Goal: Information Seeking & Learning: Learn about a topic

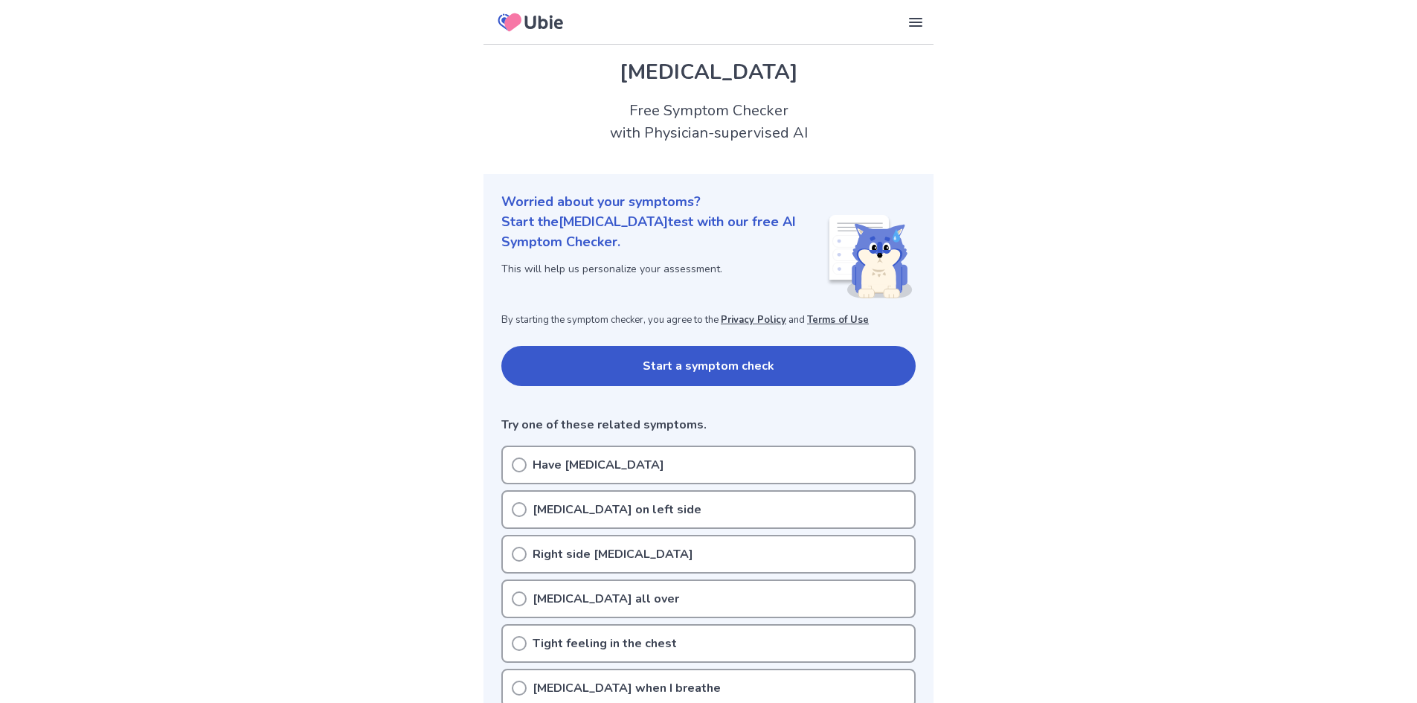
scroll to position [74, 0]
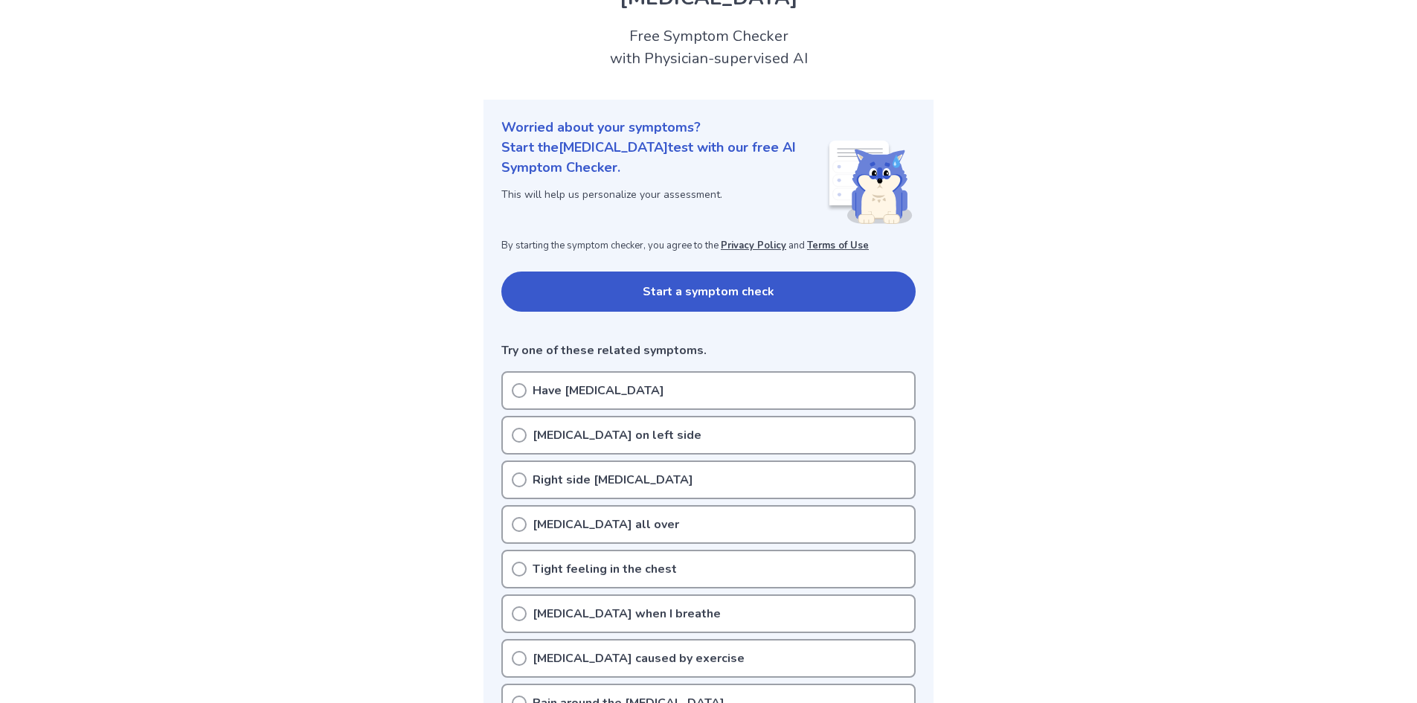
click at [557, 396] on p "Have [MEDICAL_DATA]" at bounding box center [598, 390] width 132 height 18
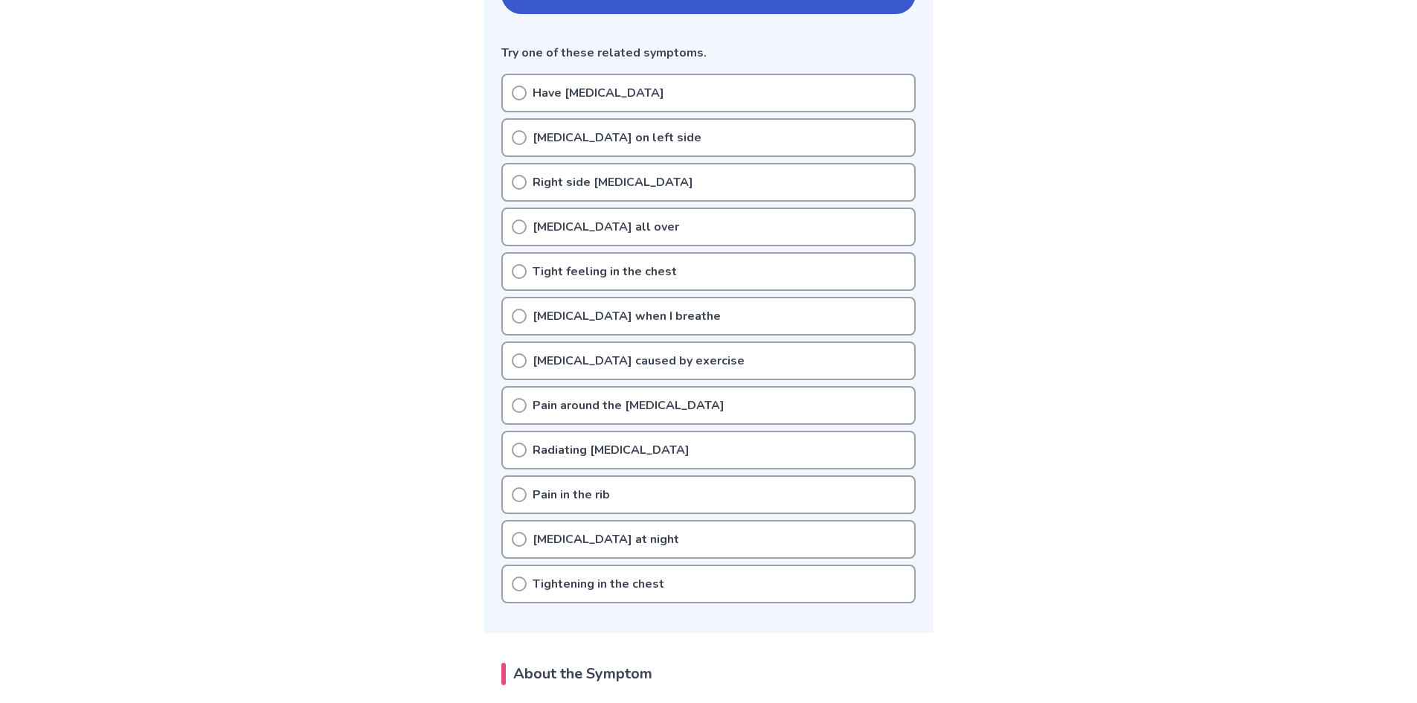
scroll to position [223, 0]
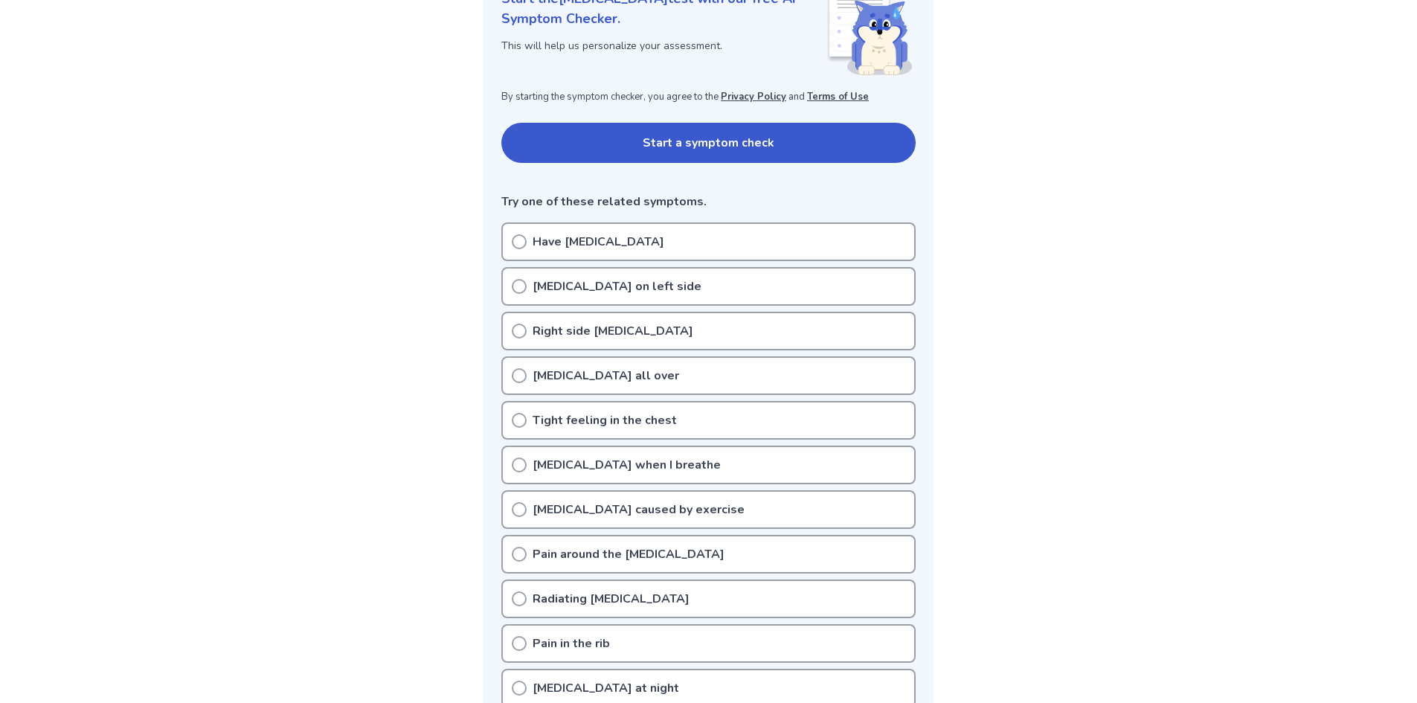
click at [587, 233] on p "Have [MEDICAL_DATA]" at bounding box center [598, 242] width 132 height 18
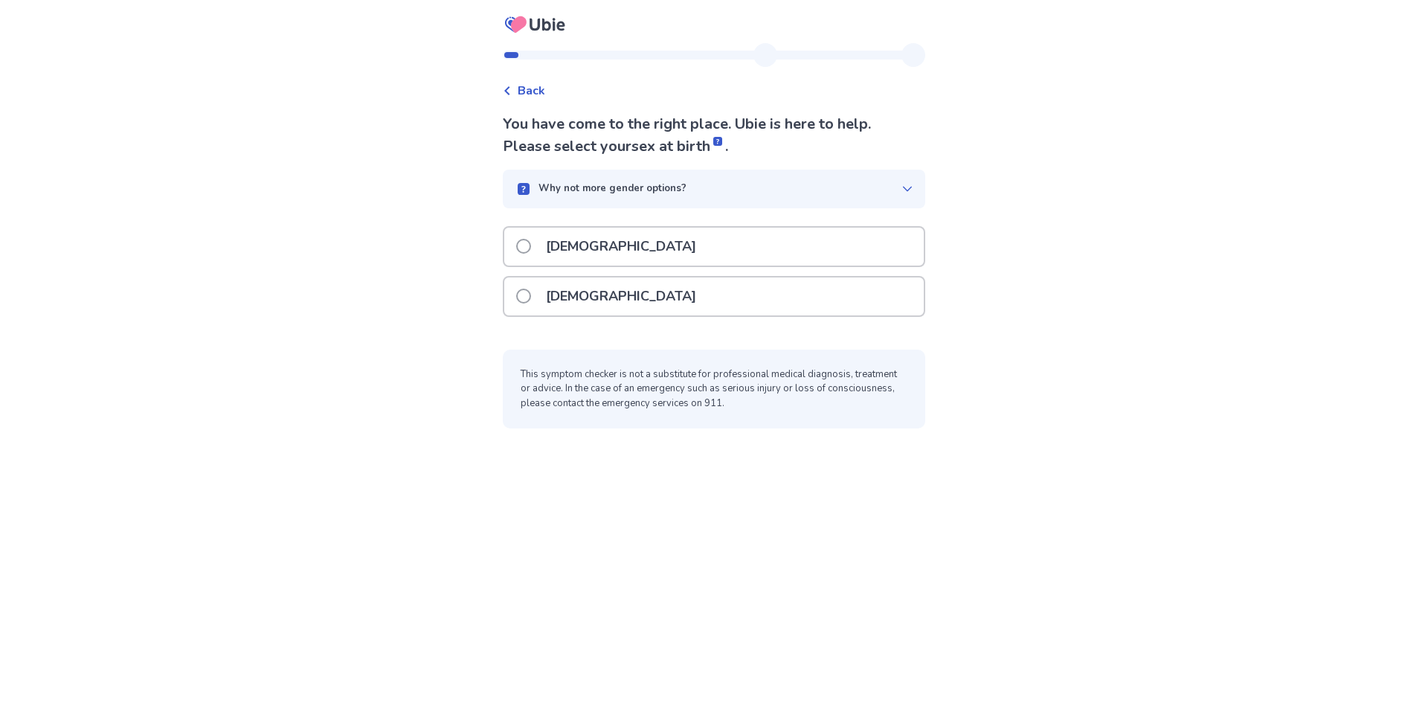
click at [587, 303] on p "[DEMOGRAPHIC_DATA]" at bounding box center [621, 296] width 168 height 38
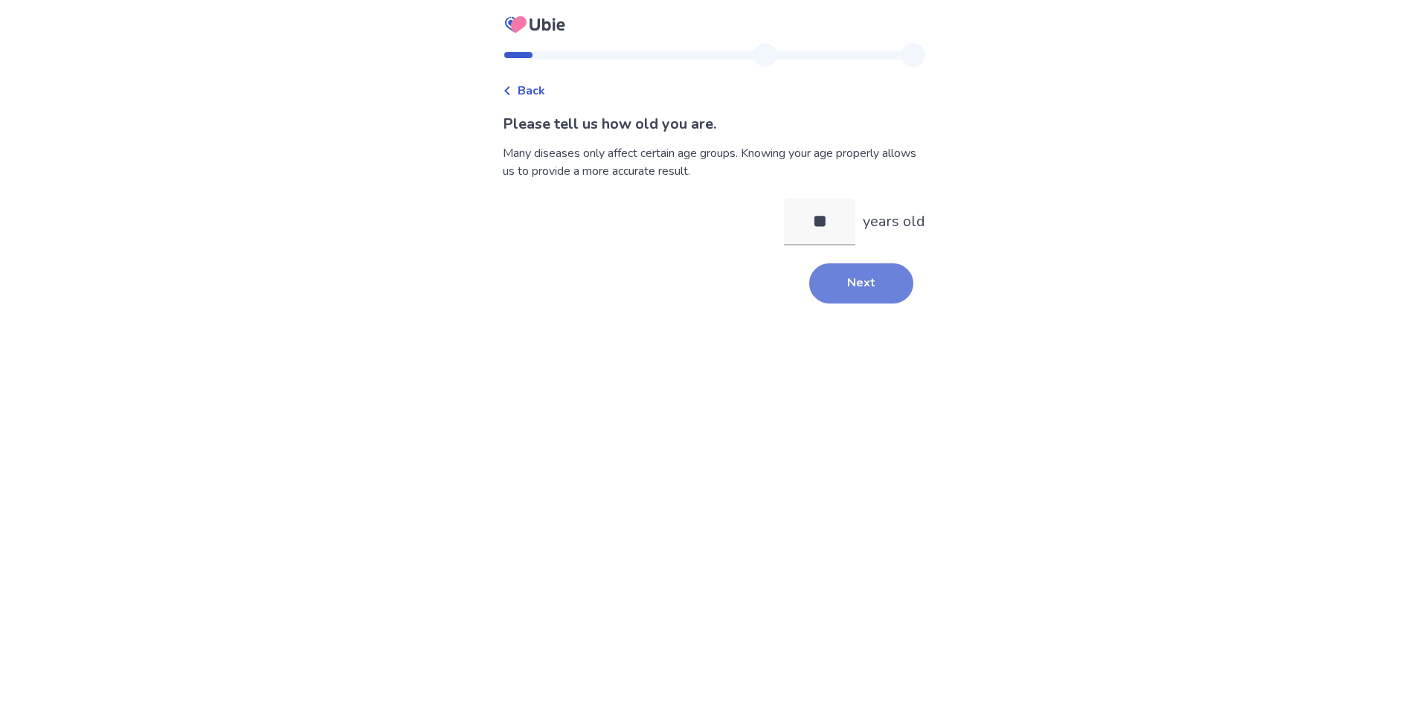
type input "**"
click at [878, 289] on button "Next" at bounding box center [861, 283] width 104 height 40
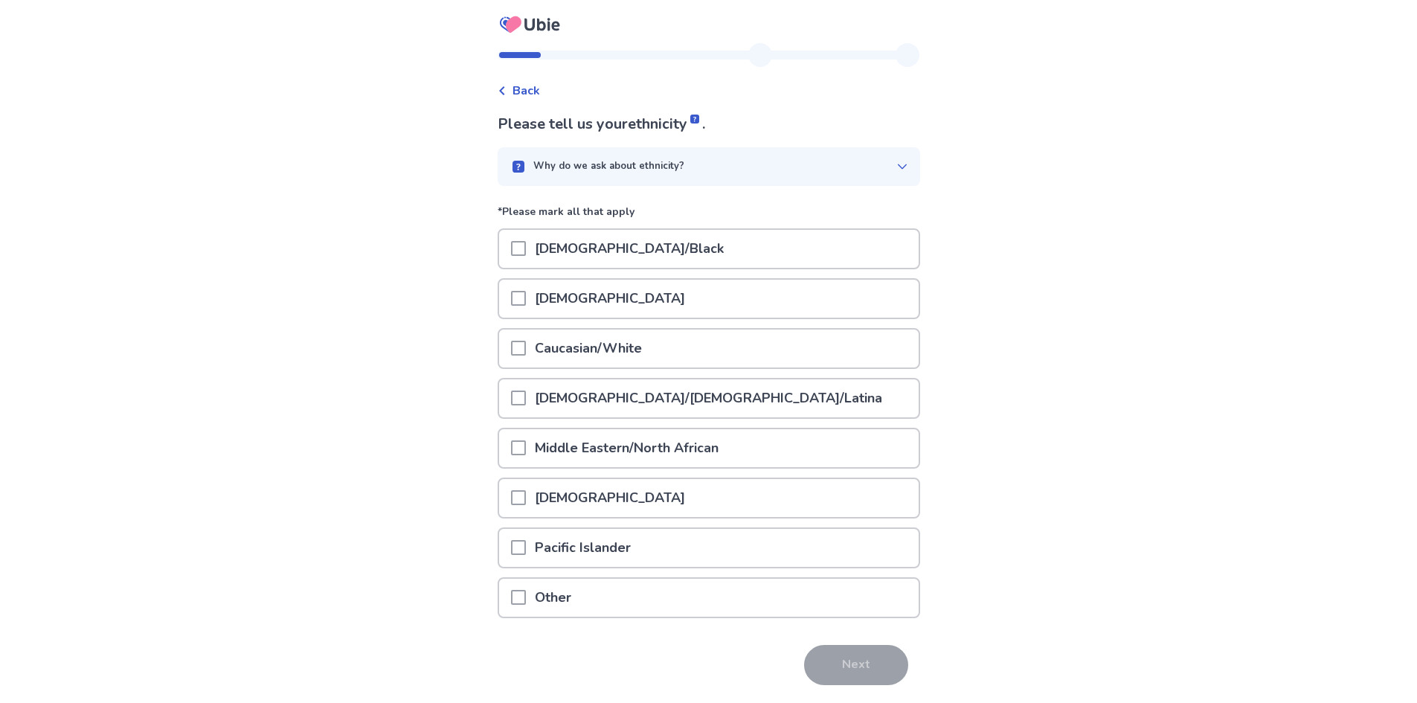
click at [602, 341] on p "Caucasian/White" at bounding box center [588, 348] width 125 height 38
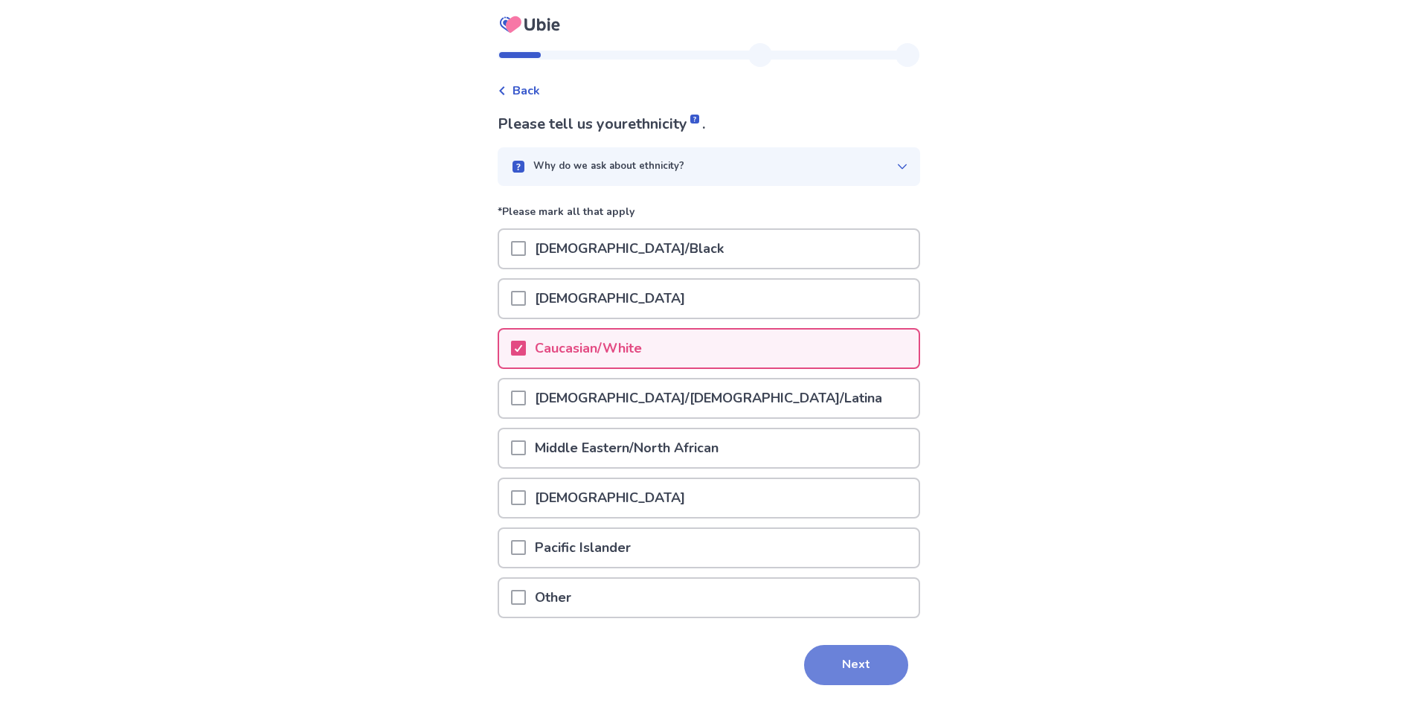
click at [823, 648] on button "Next" at bounding box center [856, 665] width 104 height 40
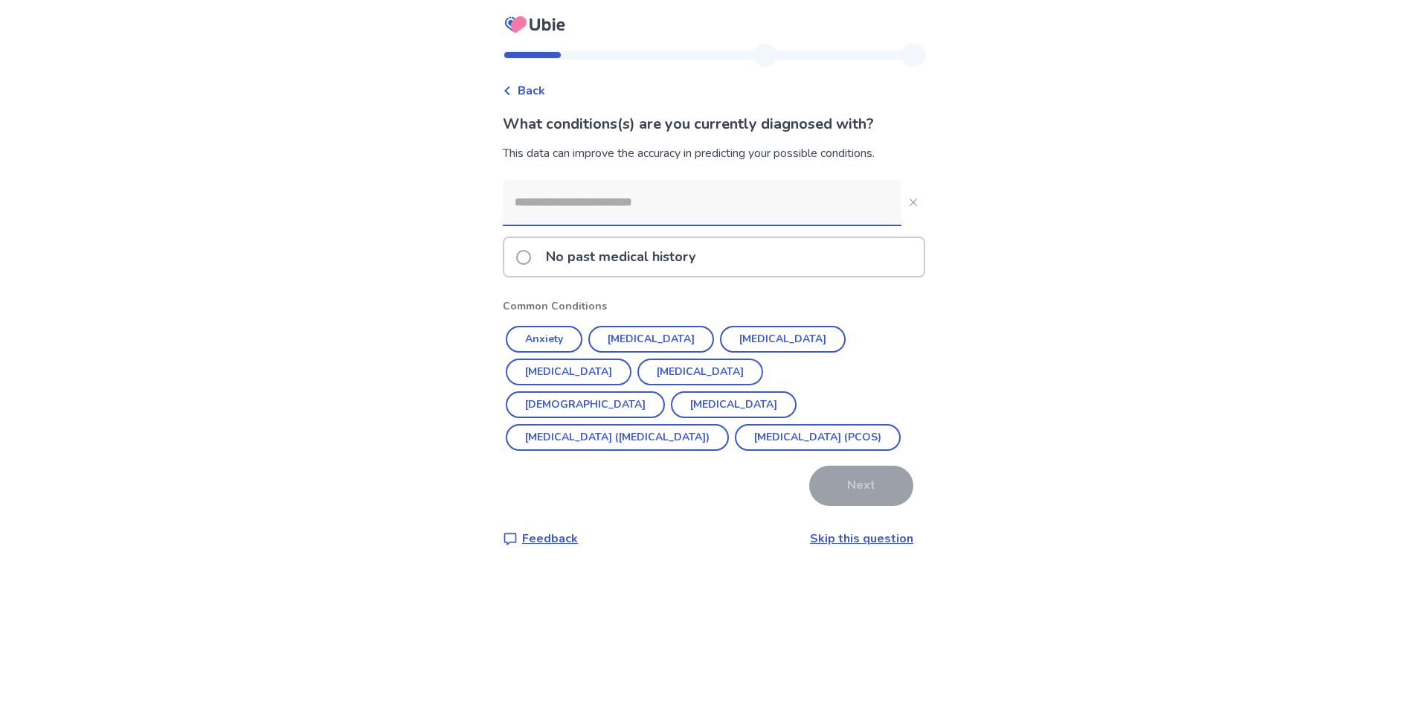
click at [627, 262] on p "No past medical history" at bounding box center [620, 257] width 167 height 38
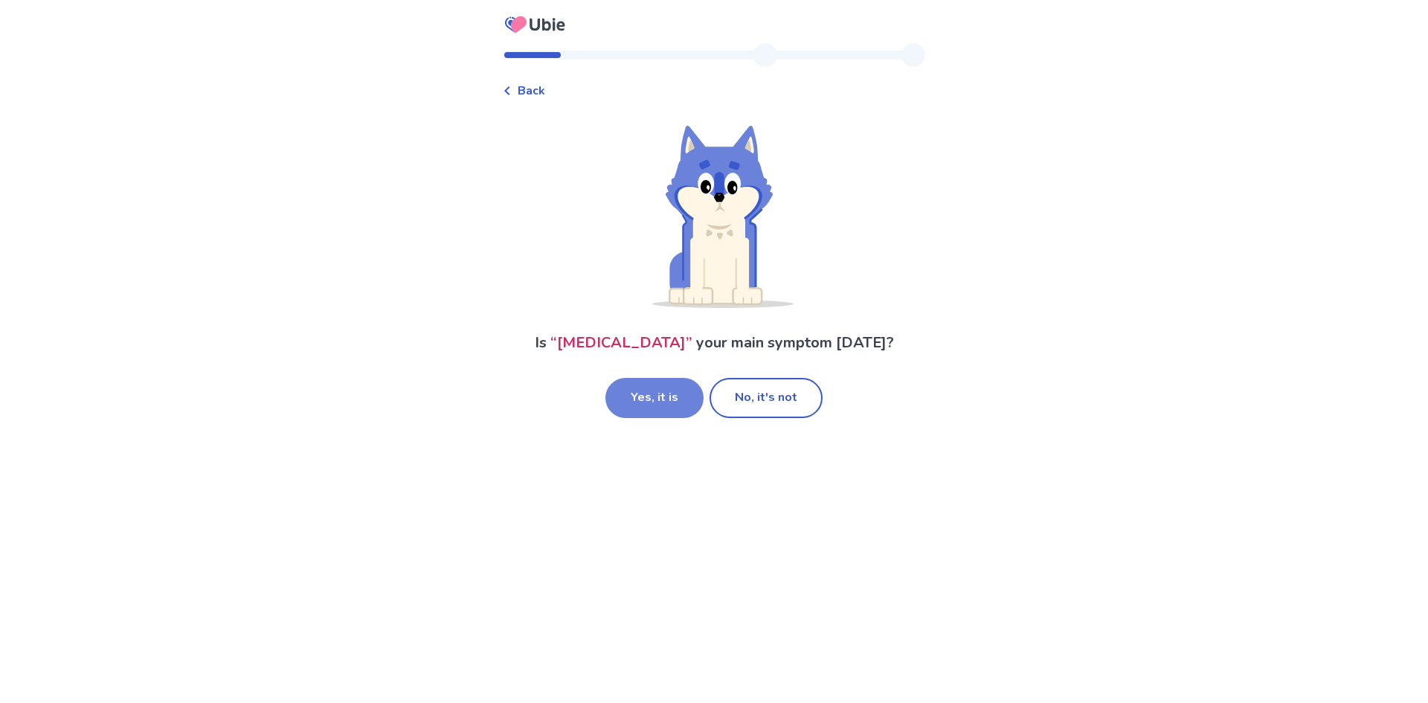
click at [663, 400] on button "Yes, it is" at bounding box center [654, 398] width 98 height 40
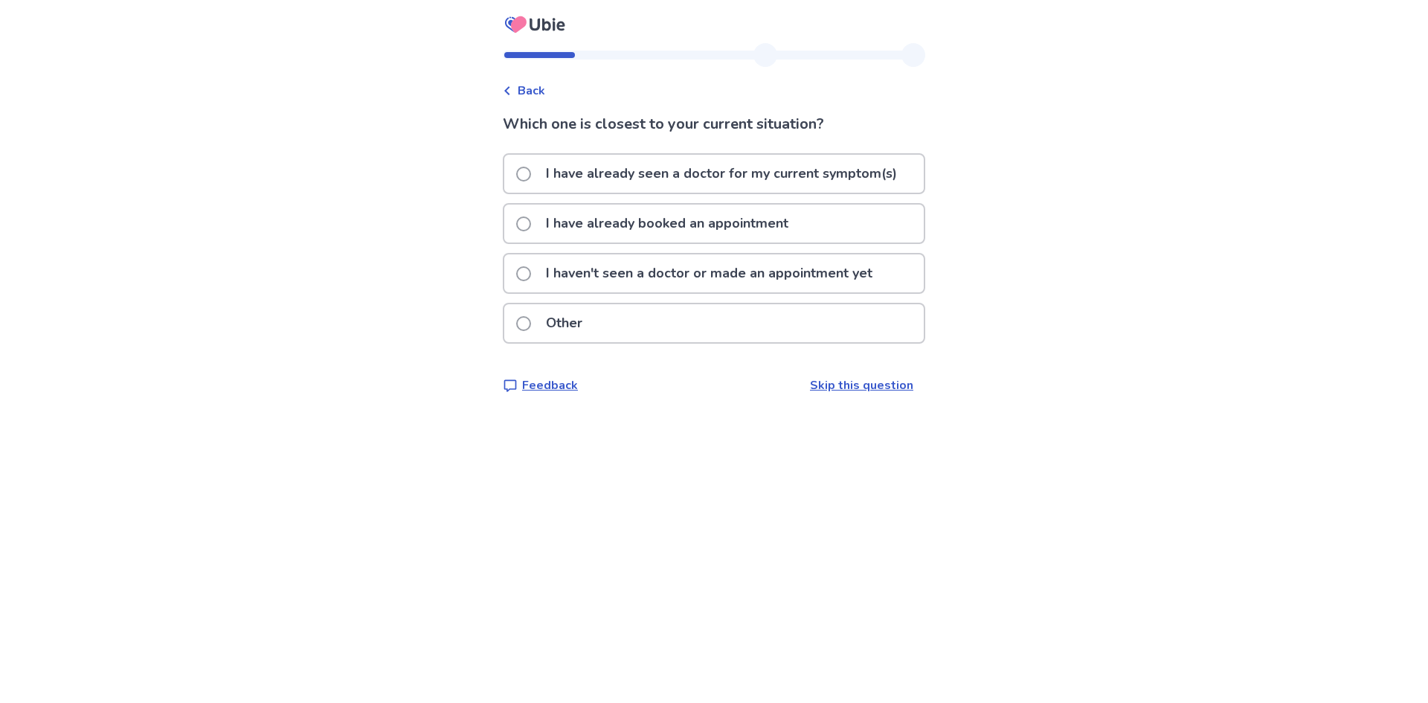
click at [663, 224] on p "I have already booked an appointment" at bounding box center [667, 223] width 260 height 38
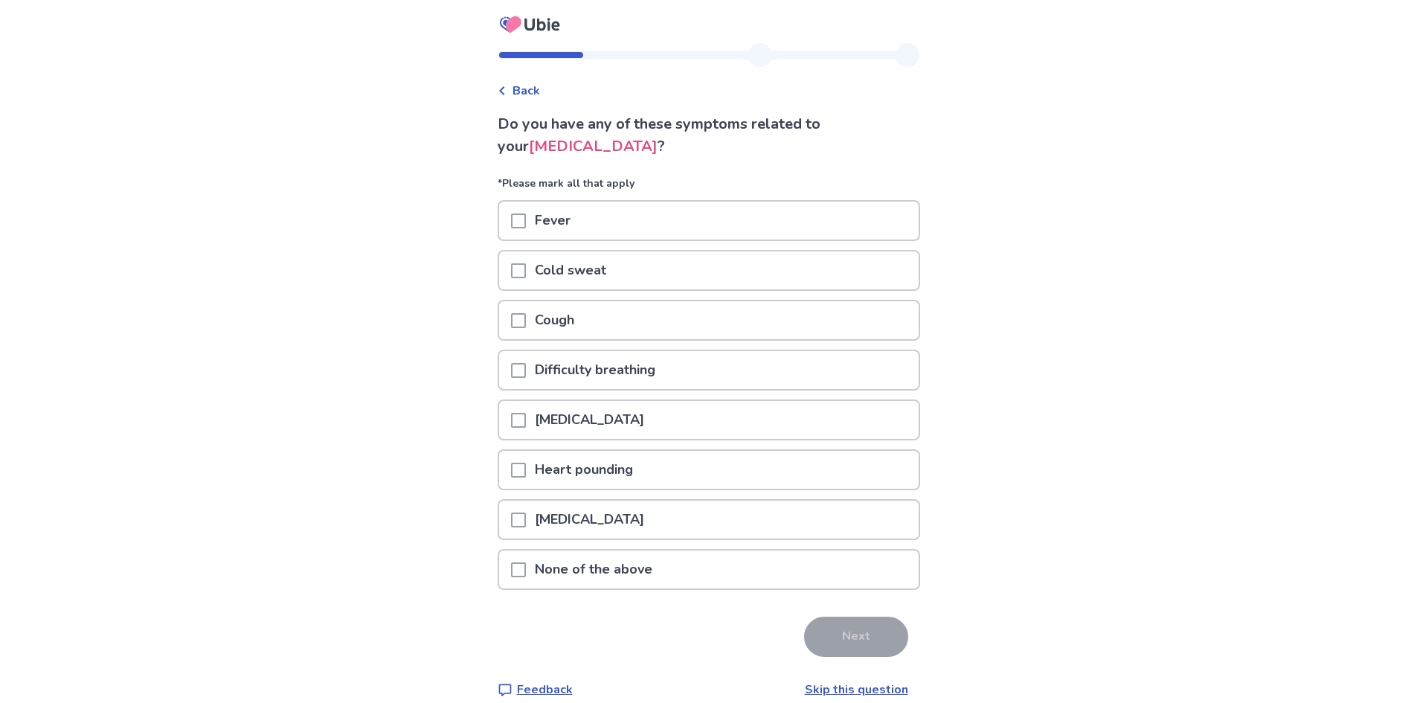
click at [594, 573] on p "None of the above" at bounding box center [593, 569] width 135 height 38
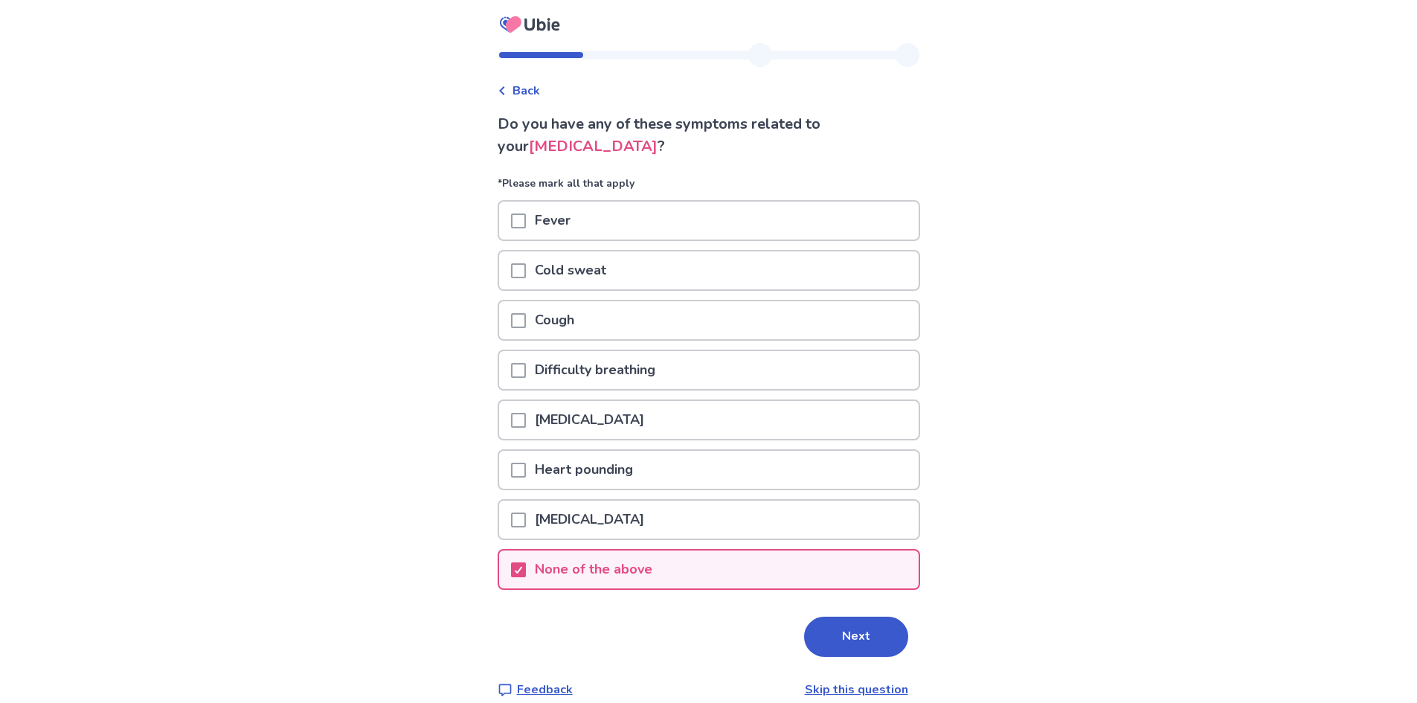
click at [847, 636] on button "Next" at bounding box center [856, 636] width 104 height 40
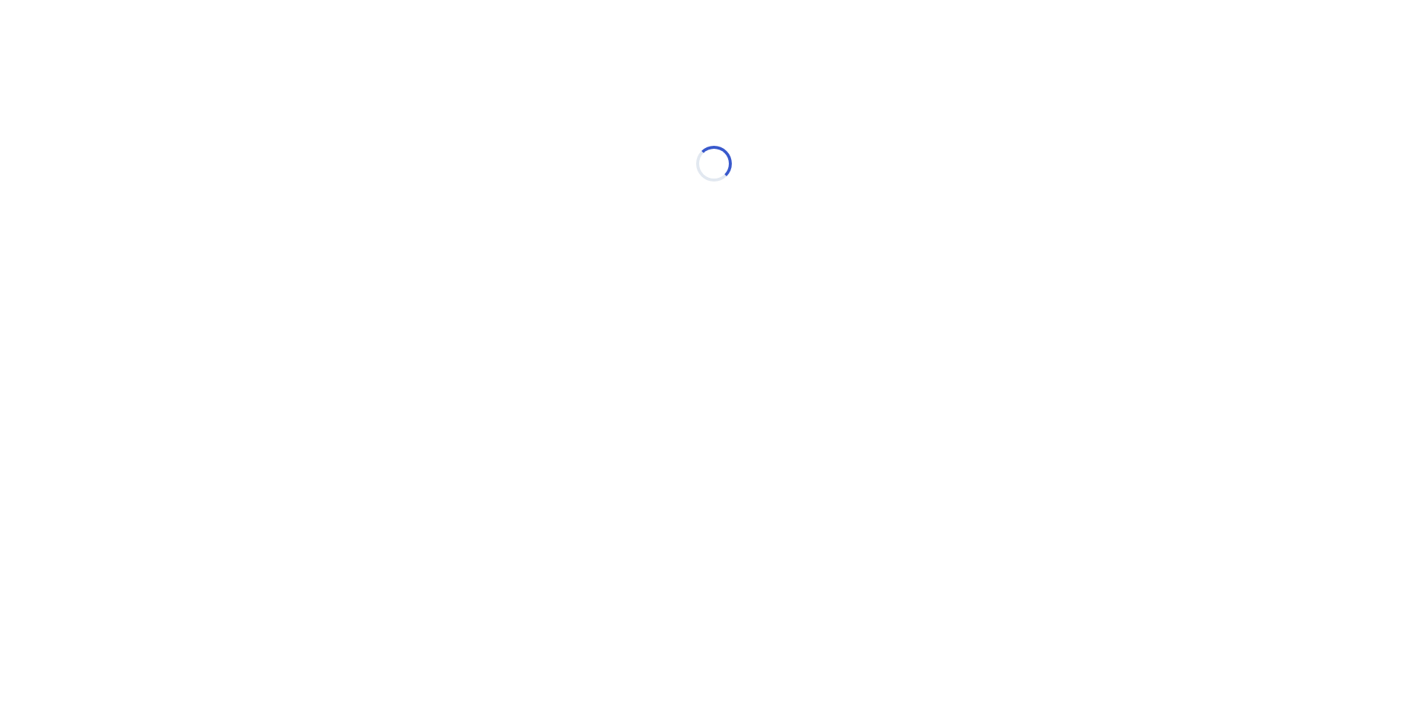
select select "*"
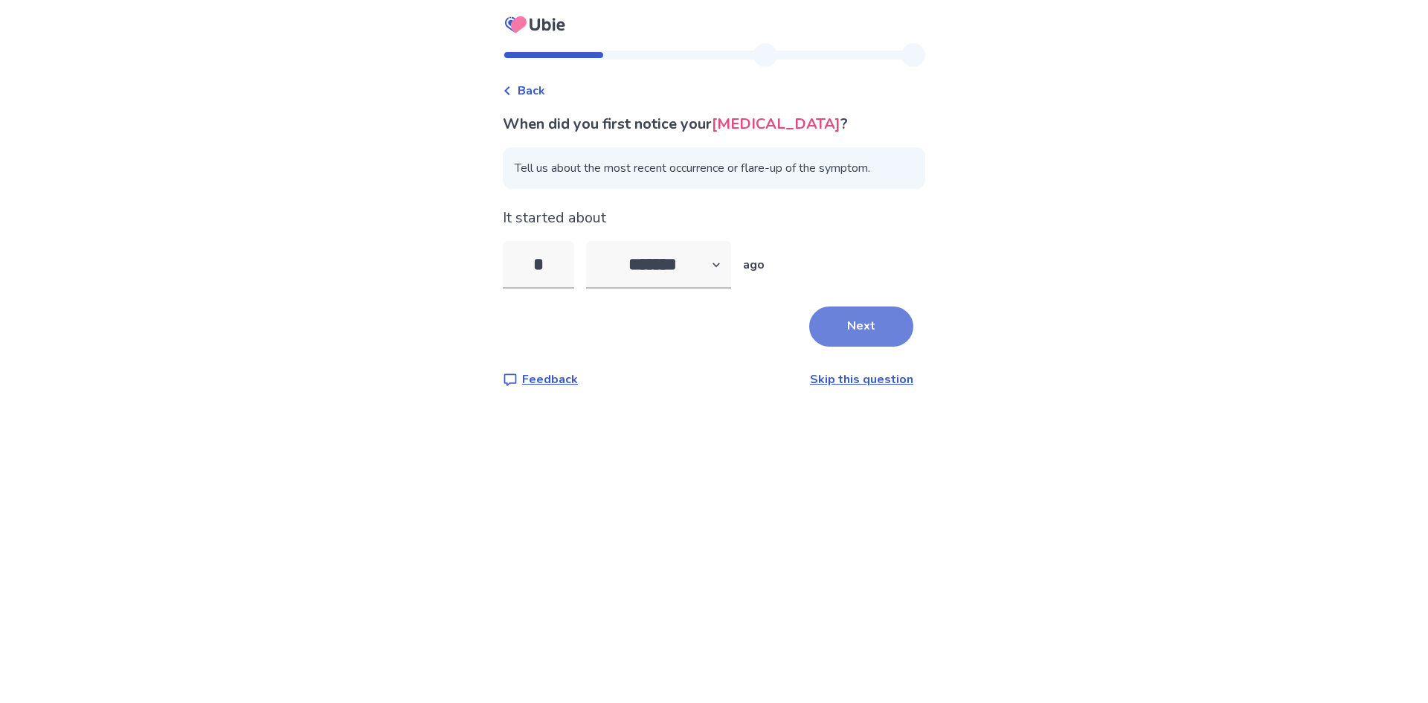
type input "*"
click at [809, 332] on button "Next" at bounding box center [861, 326] width 104 height 40
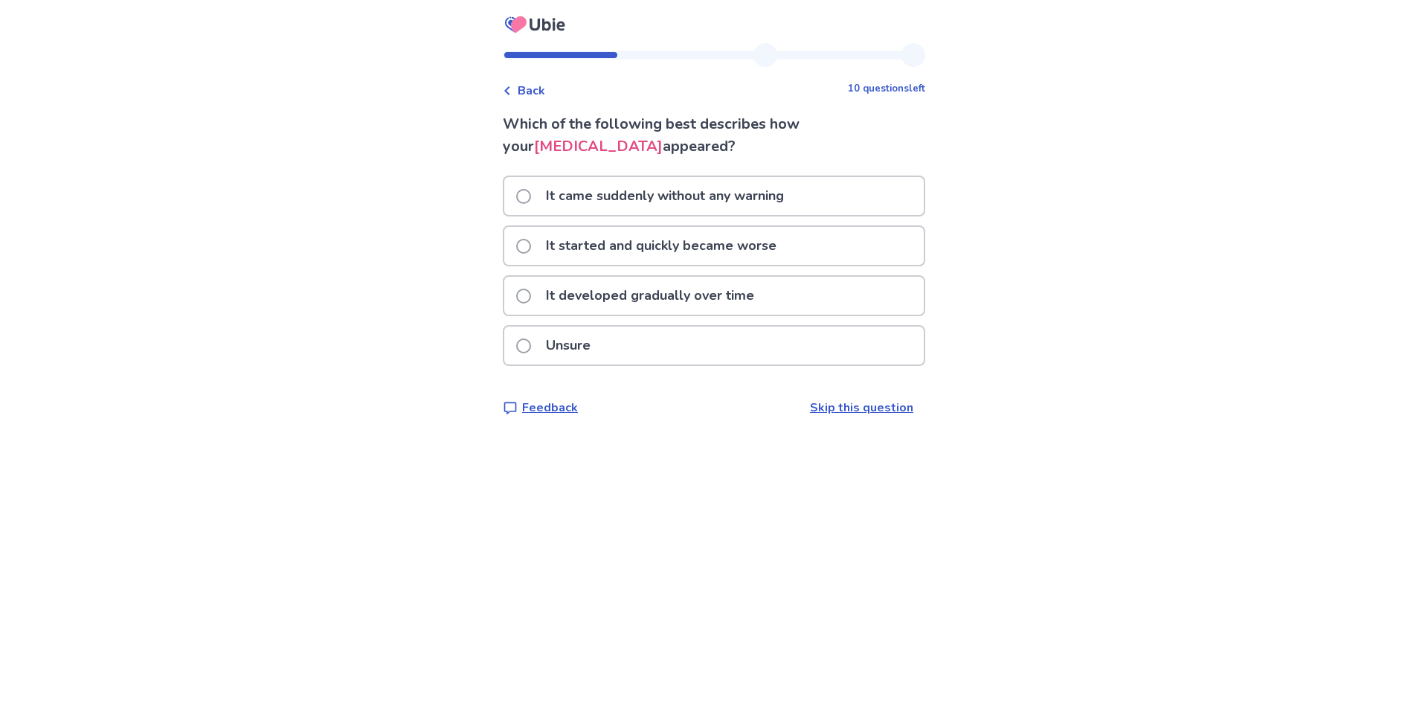
click at [727, 287] on p "It developed gradually over time" at bounding box center [650, 296] width 226 height 38
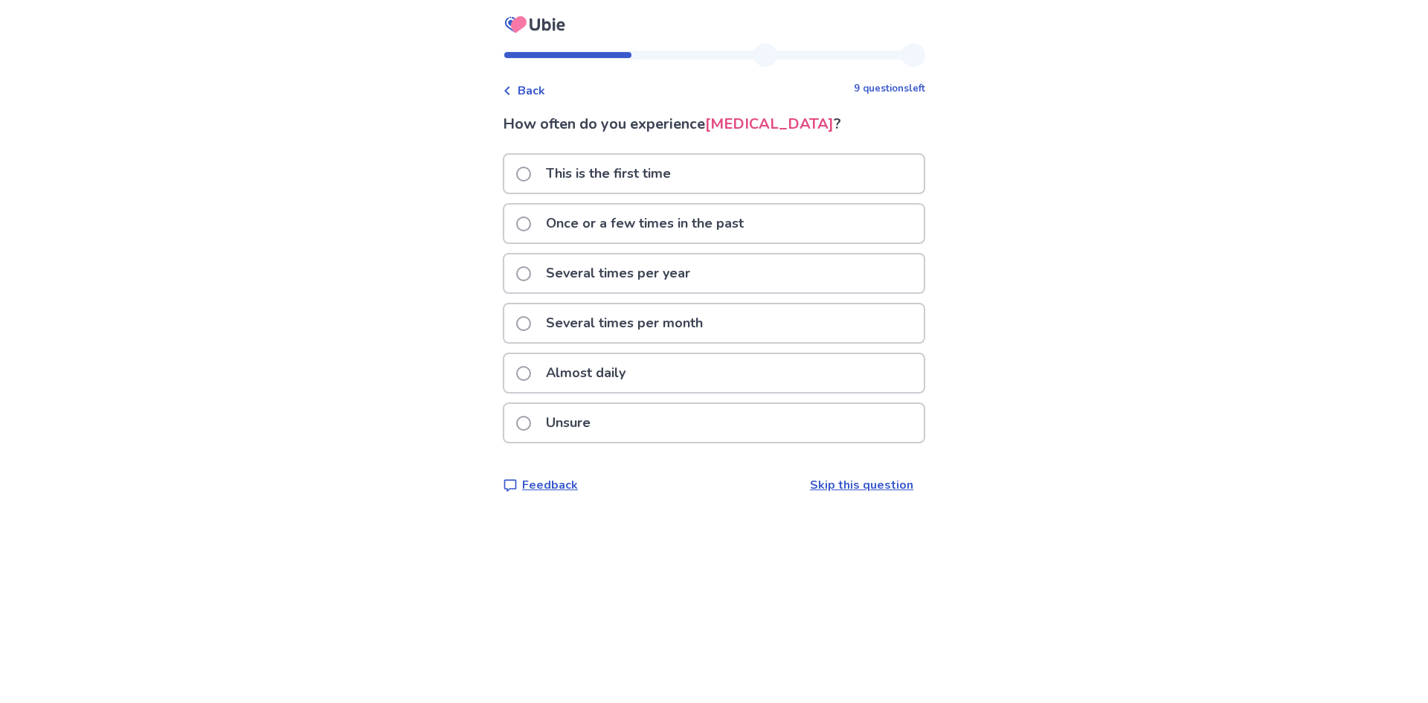
click at [649, 171] on p "This is the first time" at bounding box center [608, 174] width 143 height 38
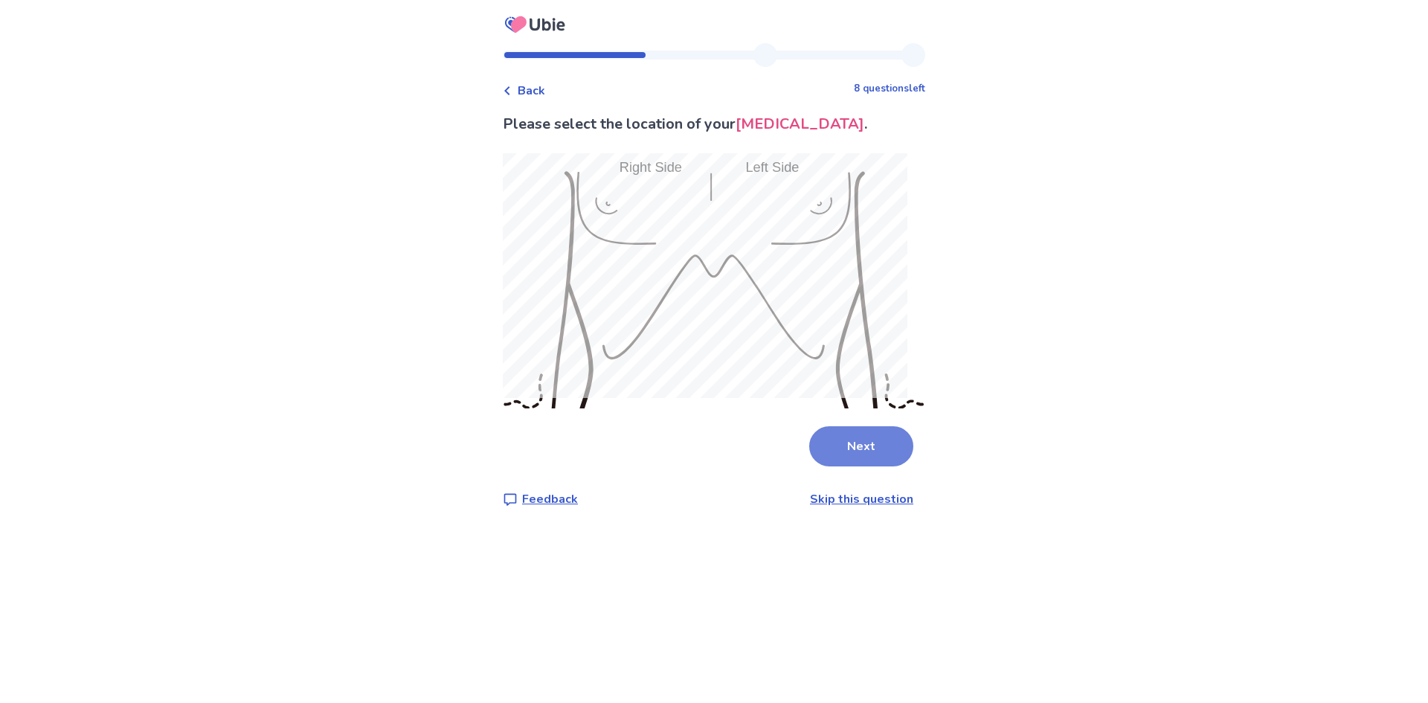
click at [860, 442] on button "Next" at bounding box center [861, 446] width 104 height 40
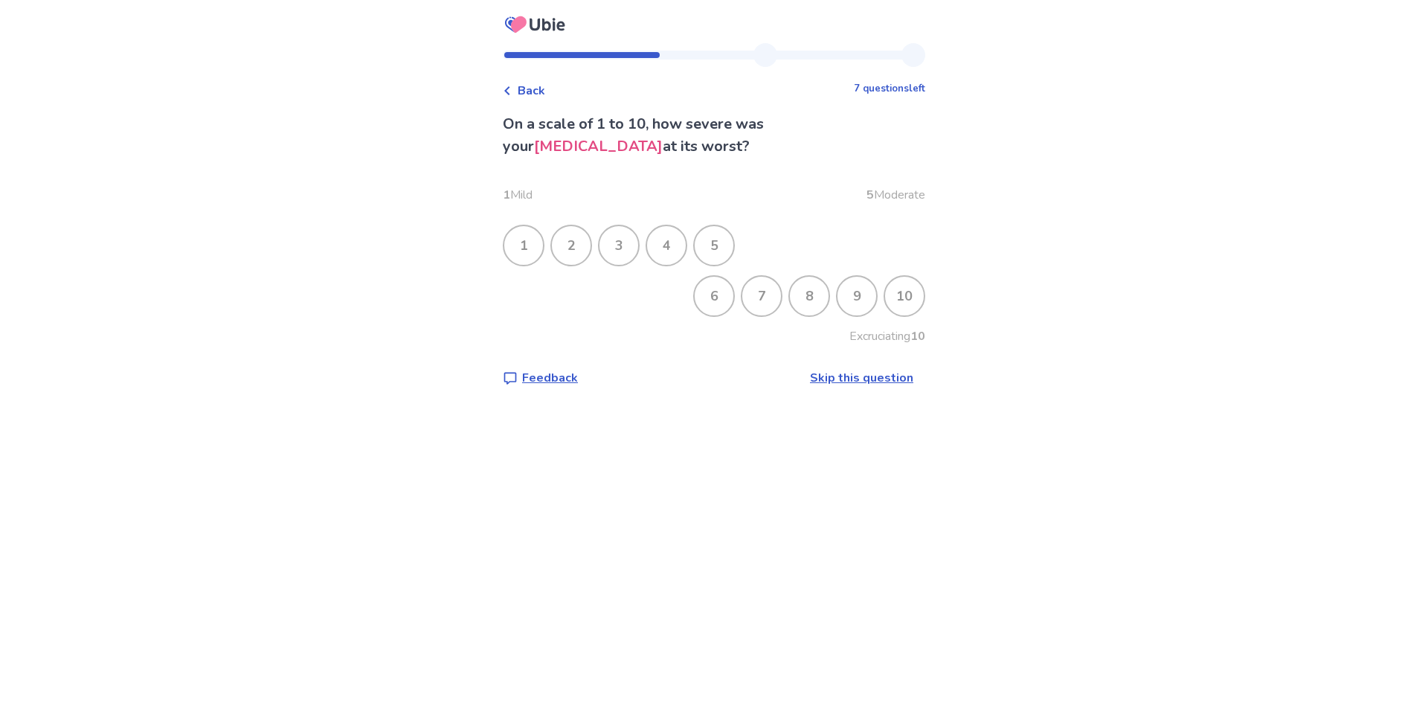
click at [720, 249] on div "5" at bounding box center [714, 245] width 39 height 39
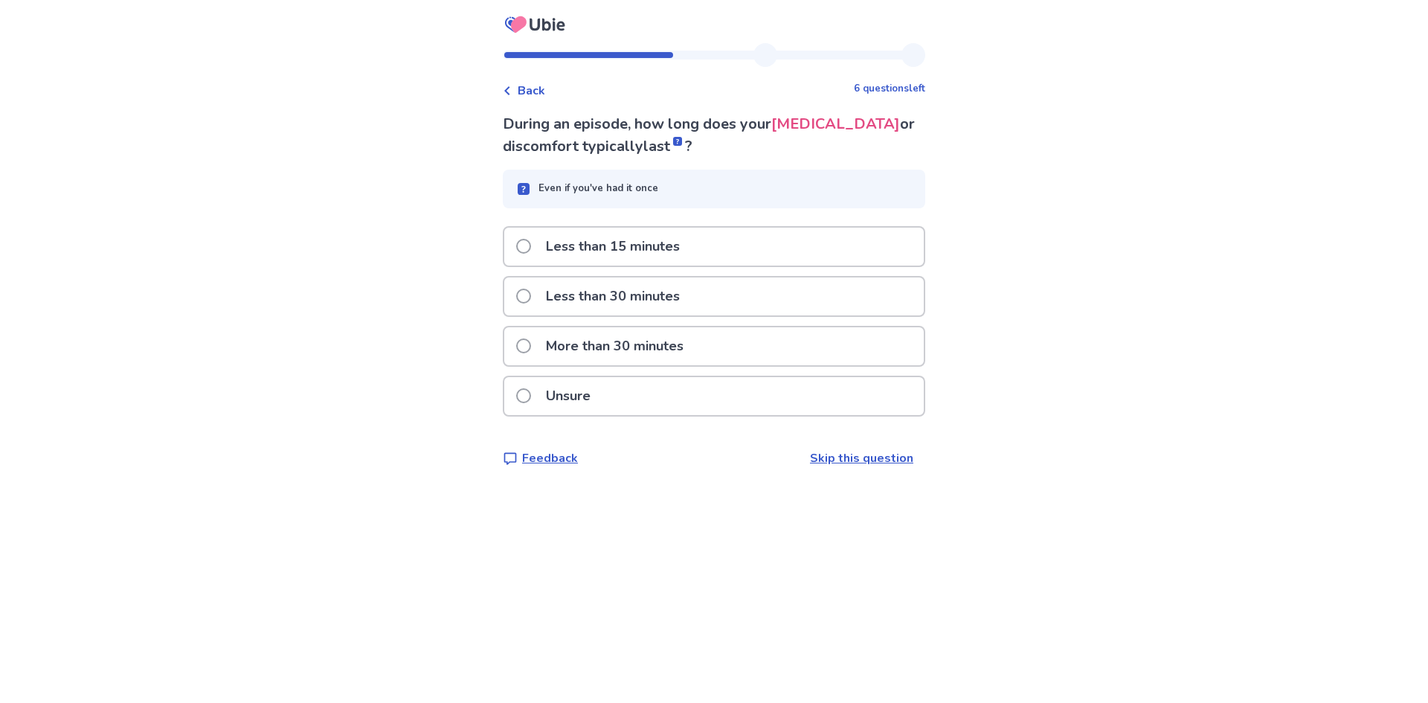
click at [649, 349] on p "More than 30 minutes" at bounding box center [614, 346] width 155 height 38
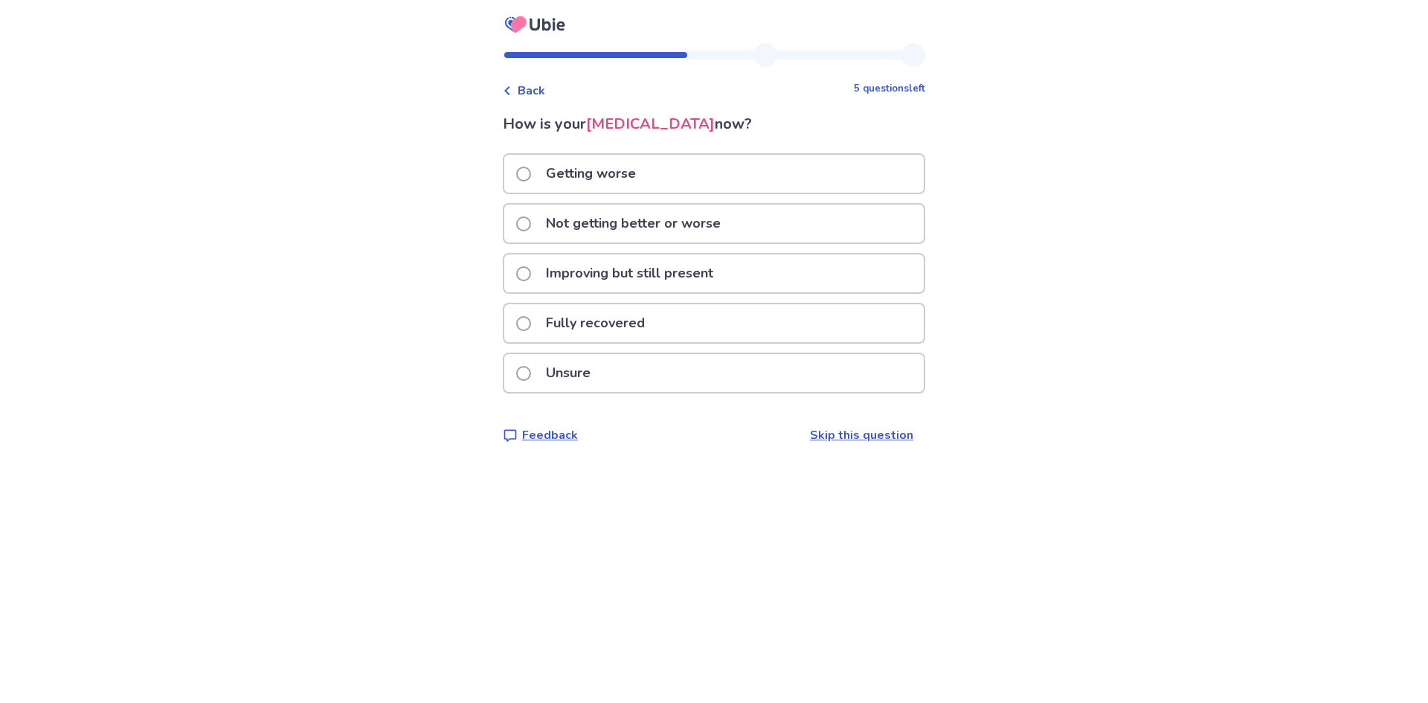
click at [663, 223] on p "Not getting better or worse" at bounding box center [633, 223] width 193 height 38
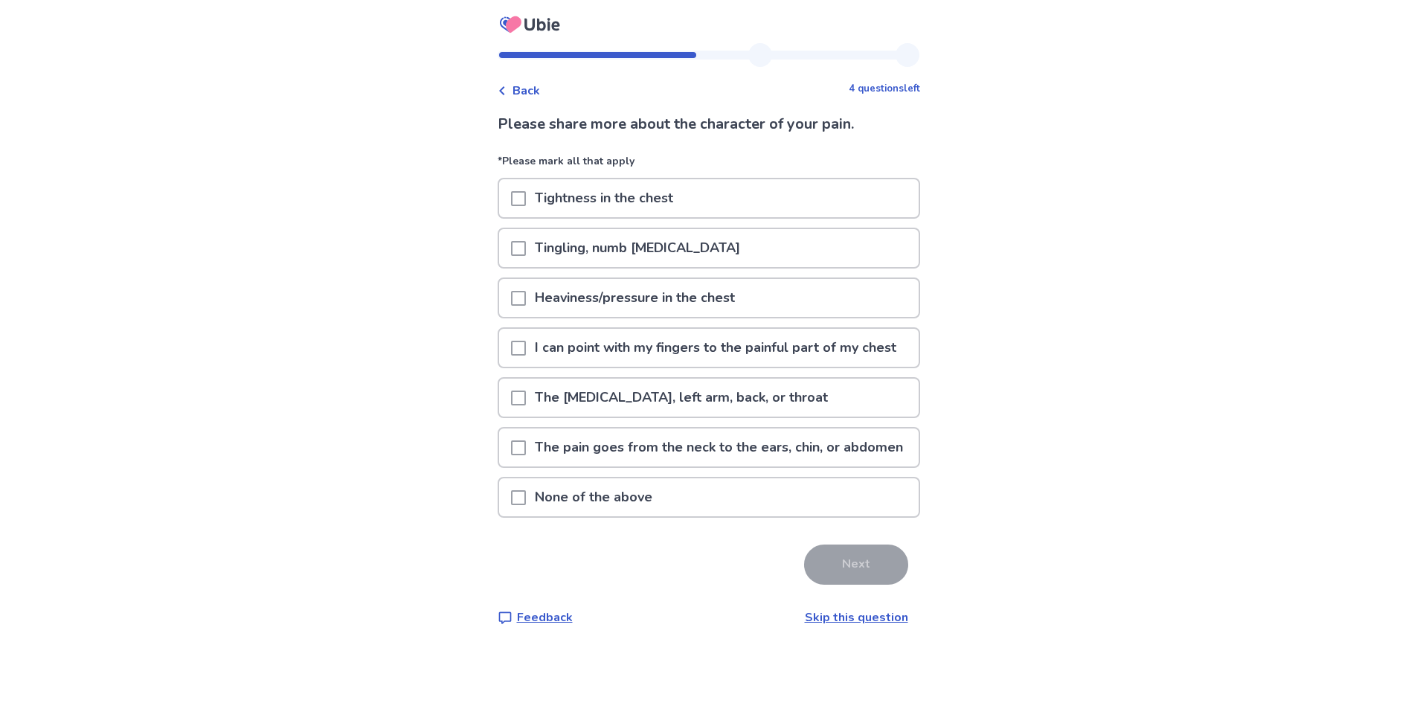
click at [637, 516] on p "None of the above" at bounding box center [593, 497] width 135 height 38
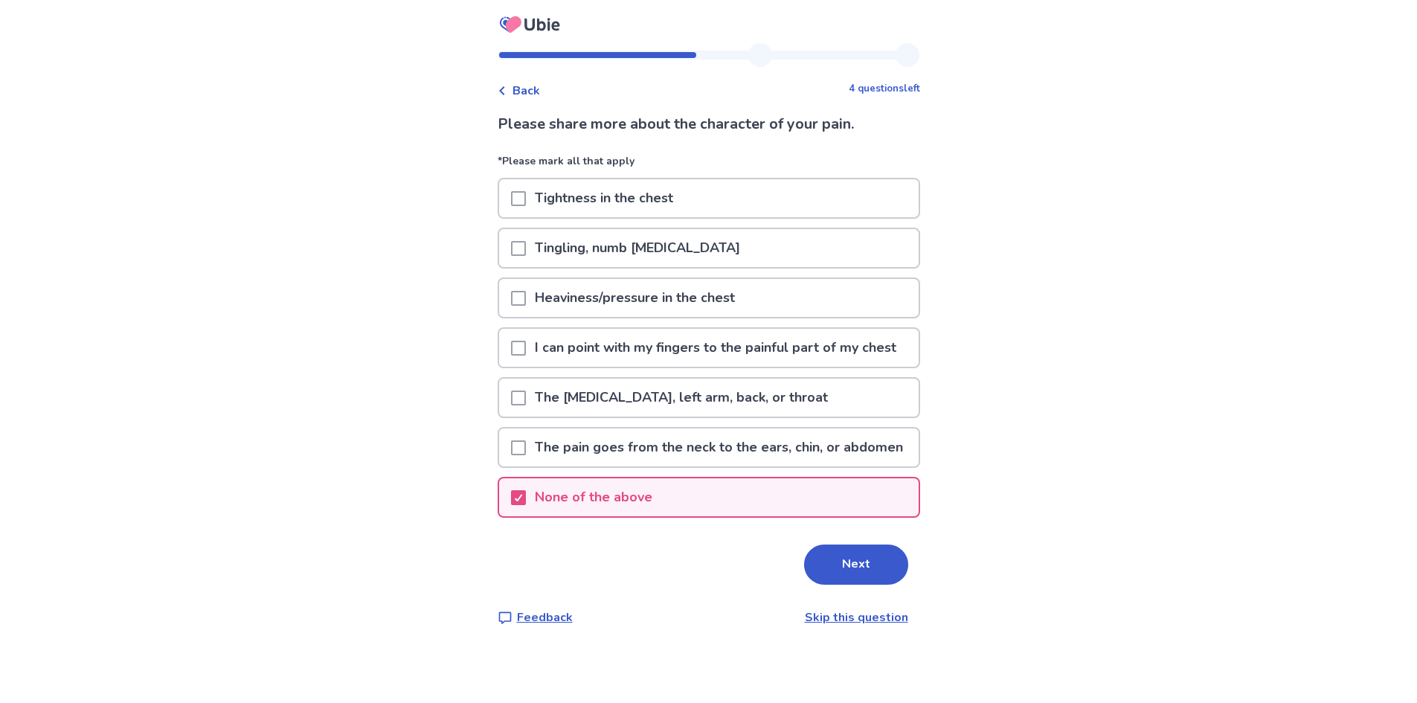
click at [859, 584] on button "Next" at bounding box center [856, 564] width 104 height 40
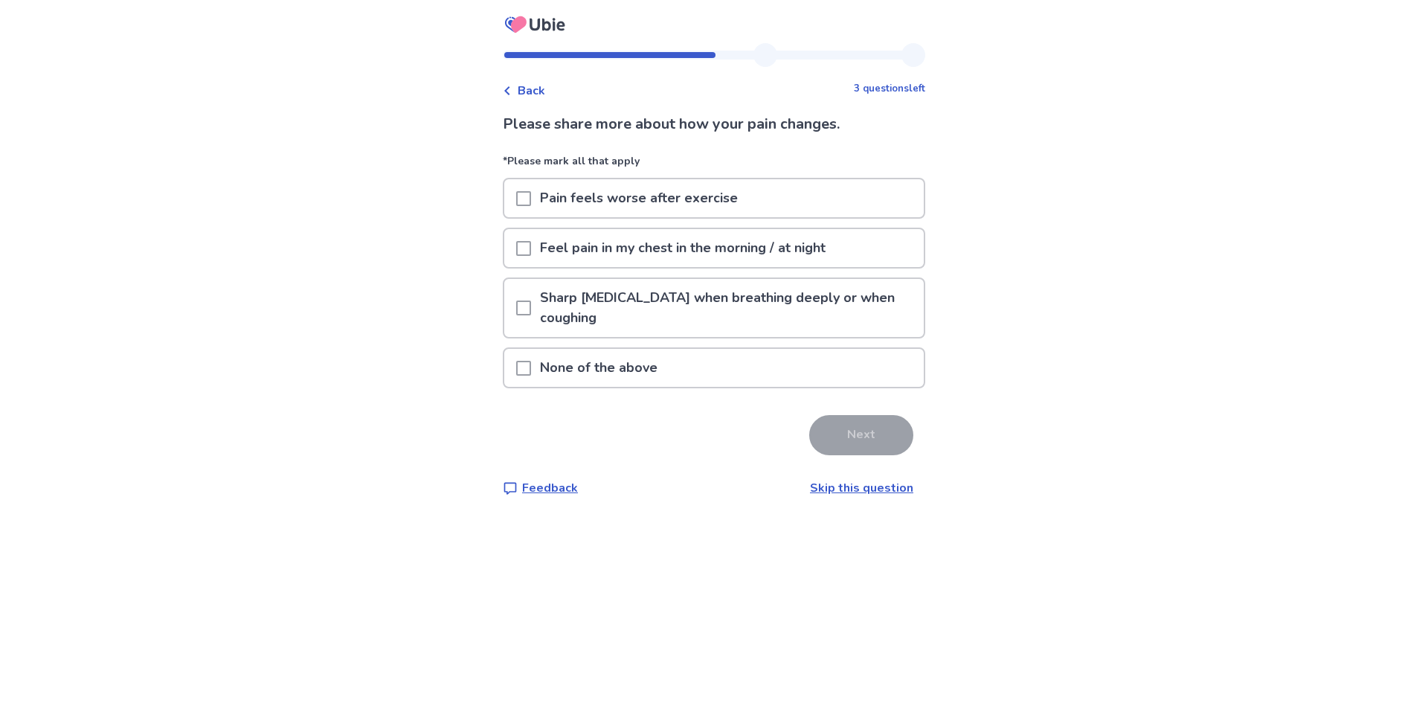
click at [636, 250] on p "Feel pain in my chest in the morning / at night" at bounding box center [682, 248] width 303 height 38
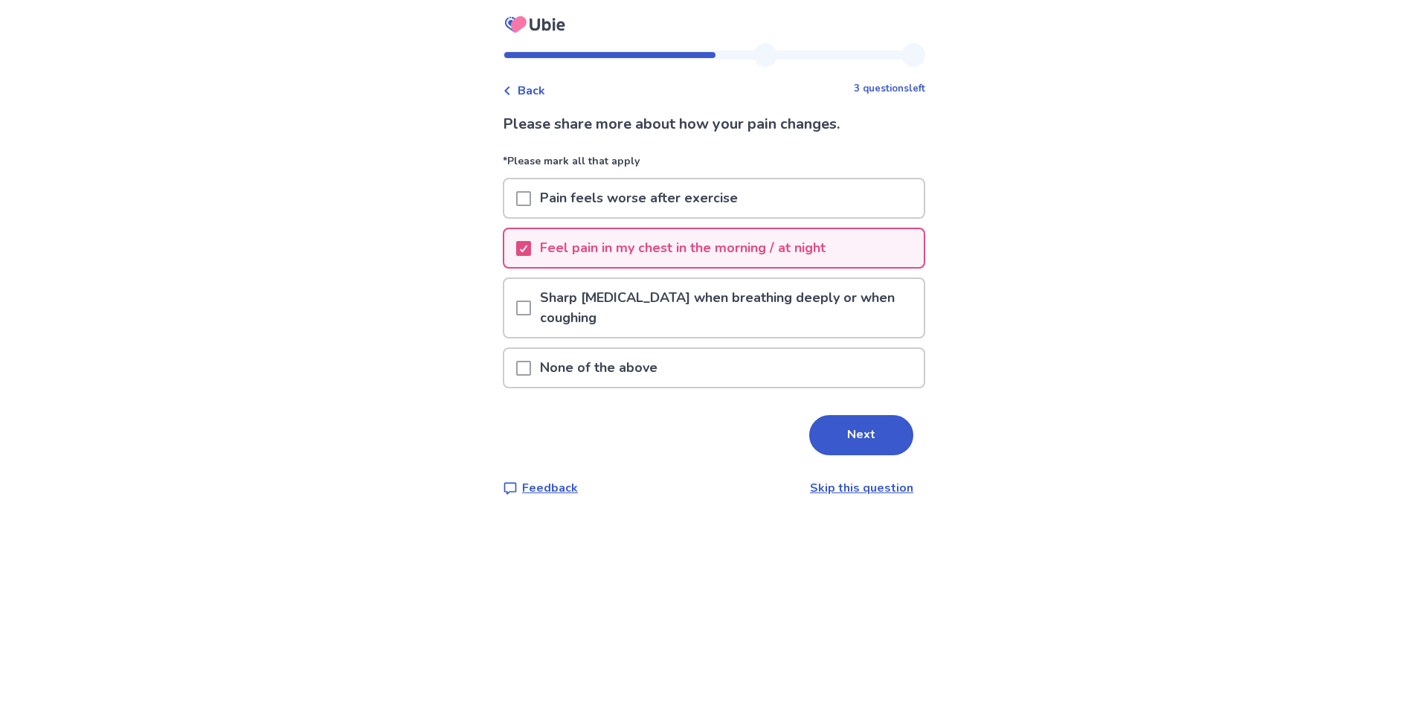
click at [662, 367] on p "None of the above" at bounding box center [598, 368] width 135 height 38
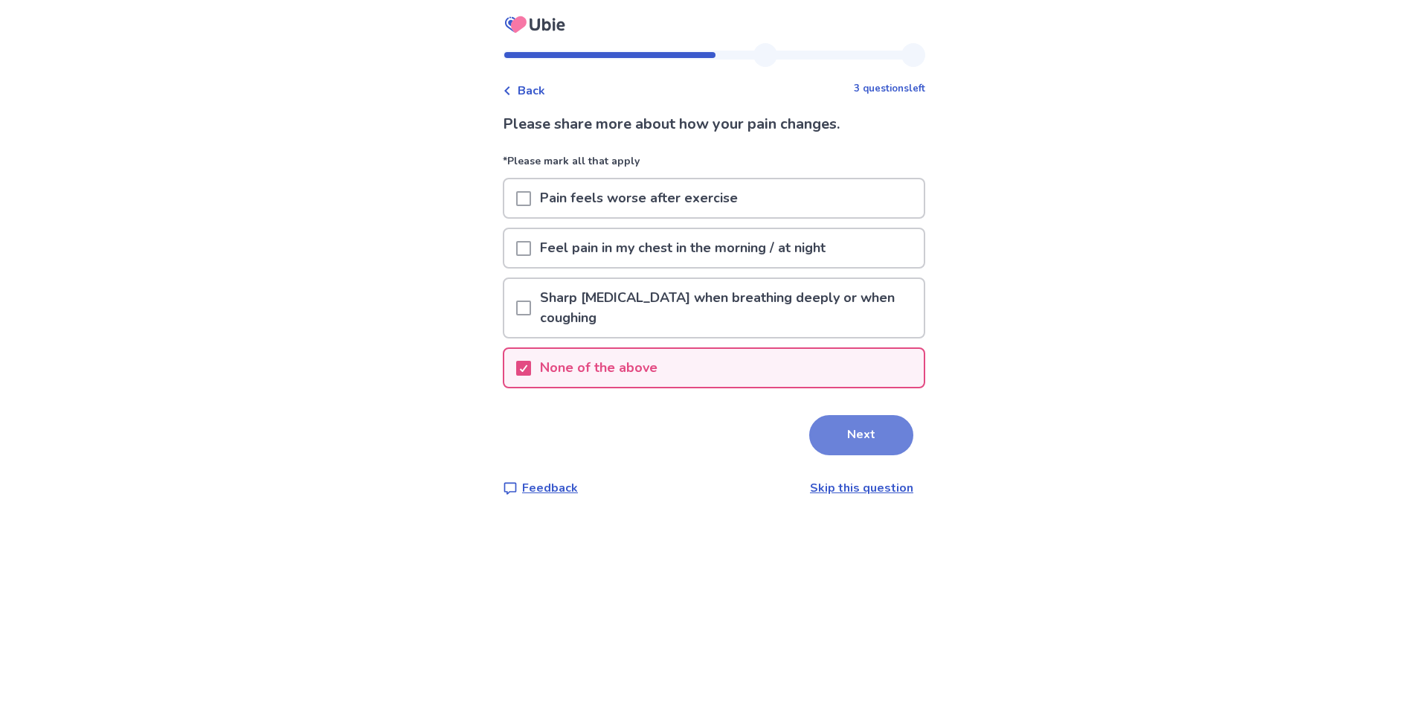
click at [873, 431] on button "Next" at bounding box center [861, 435] width 104 height 40
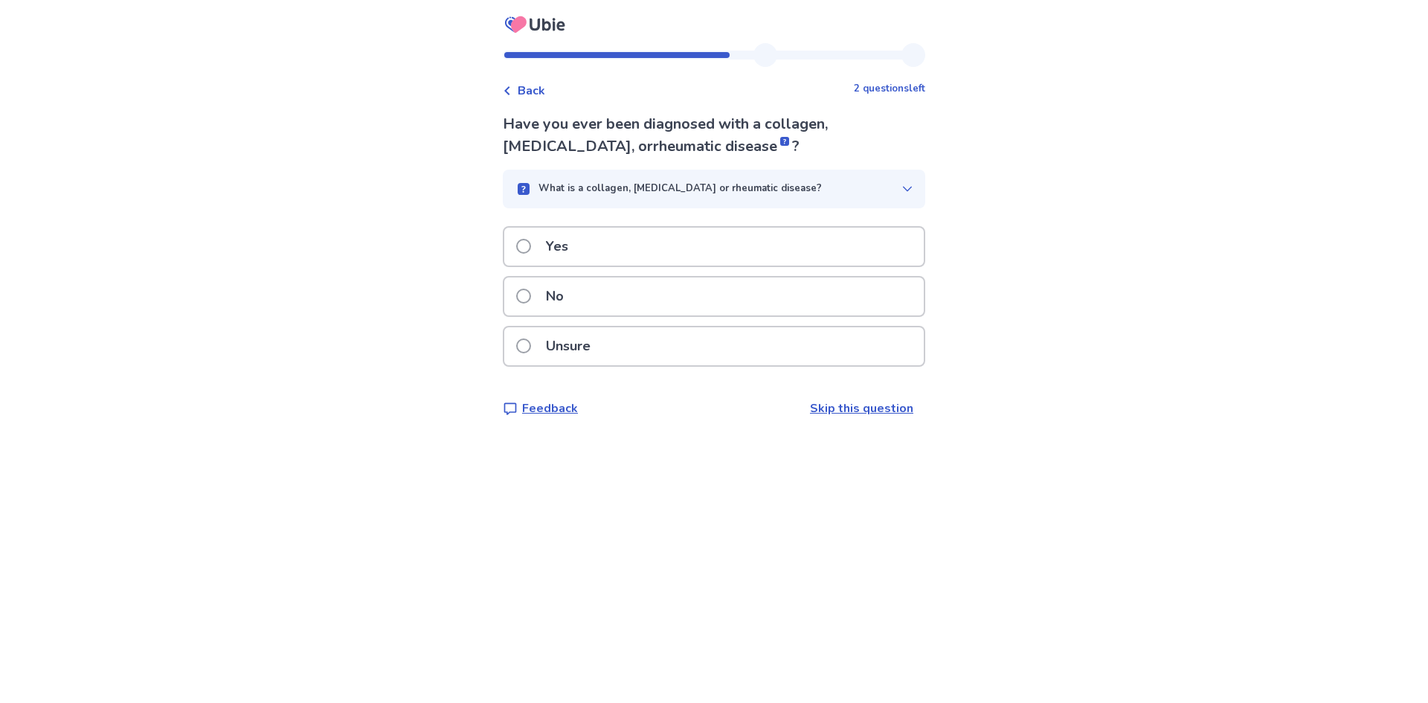
click at [646, 297] on div "No" at bounding box center [713, 296] width 419 height 38
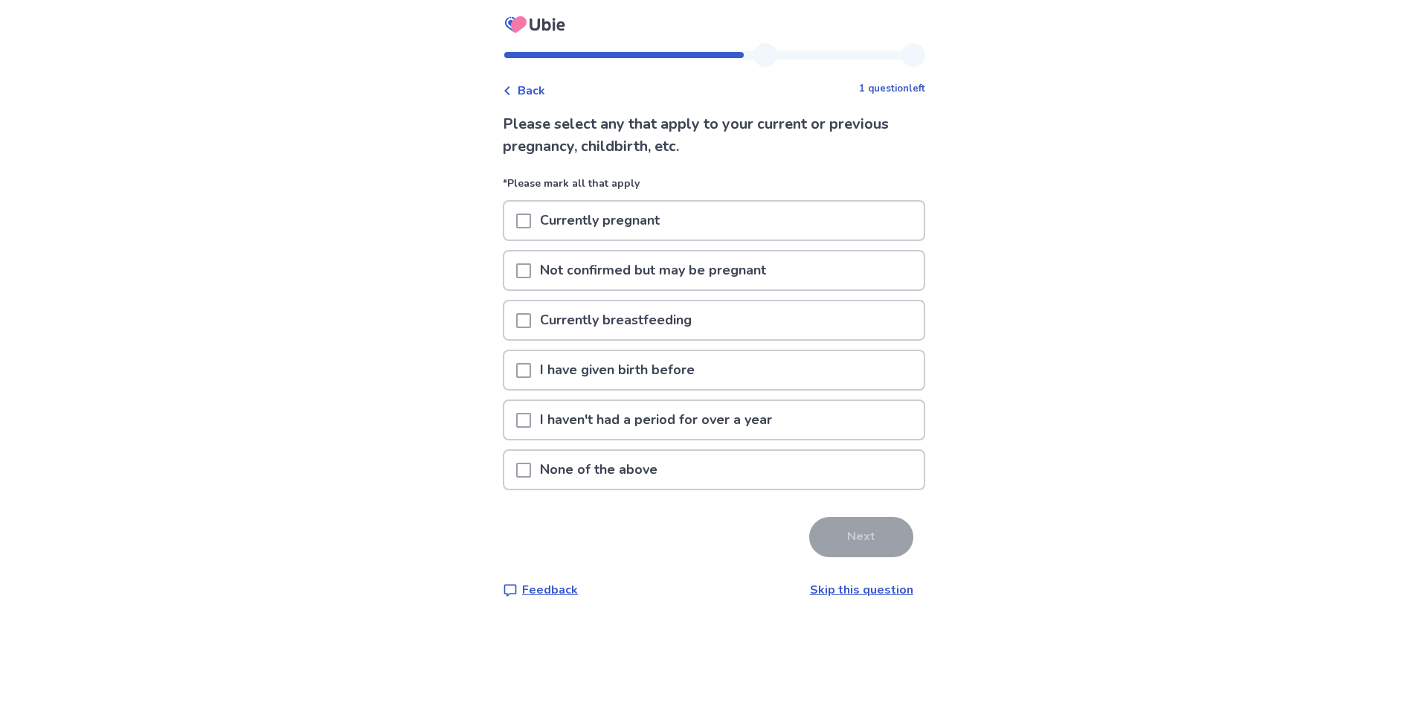
click at [651, 477] on p "None of the above" at bounding box center [598, 470] width 135 height 38
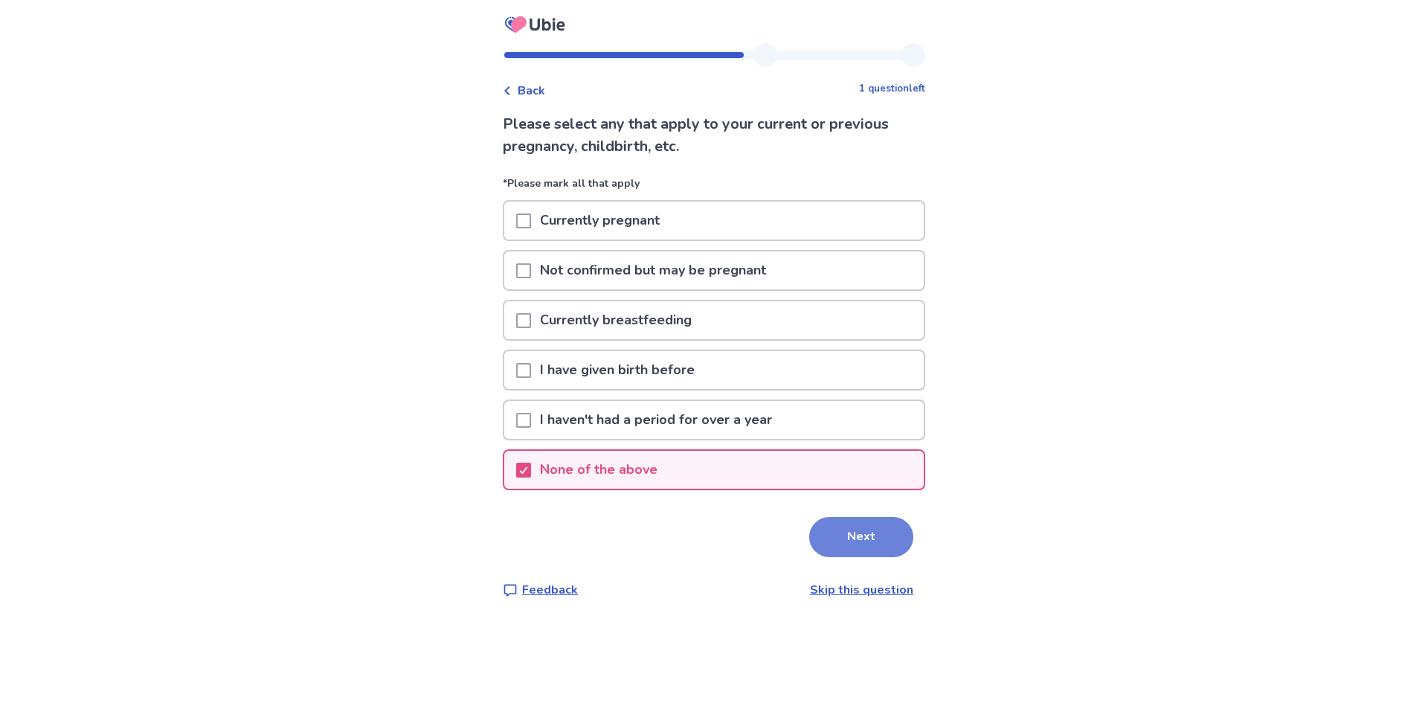
click at [852, 533] on button "Next" at bounding box center [861, 537] width 104 height 40
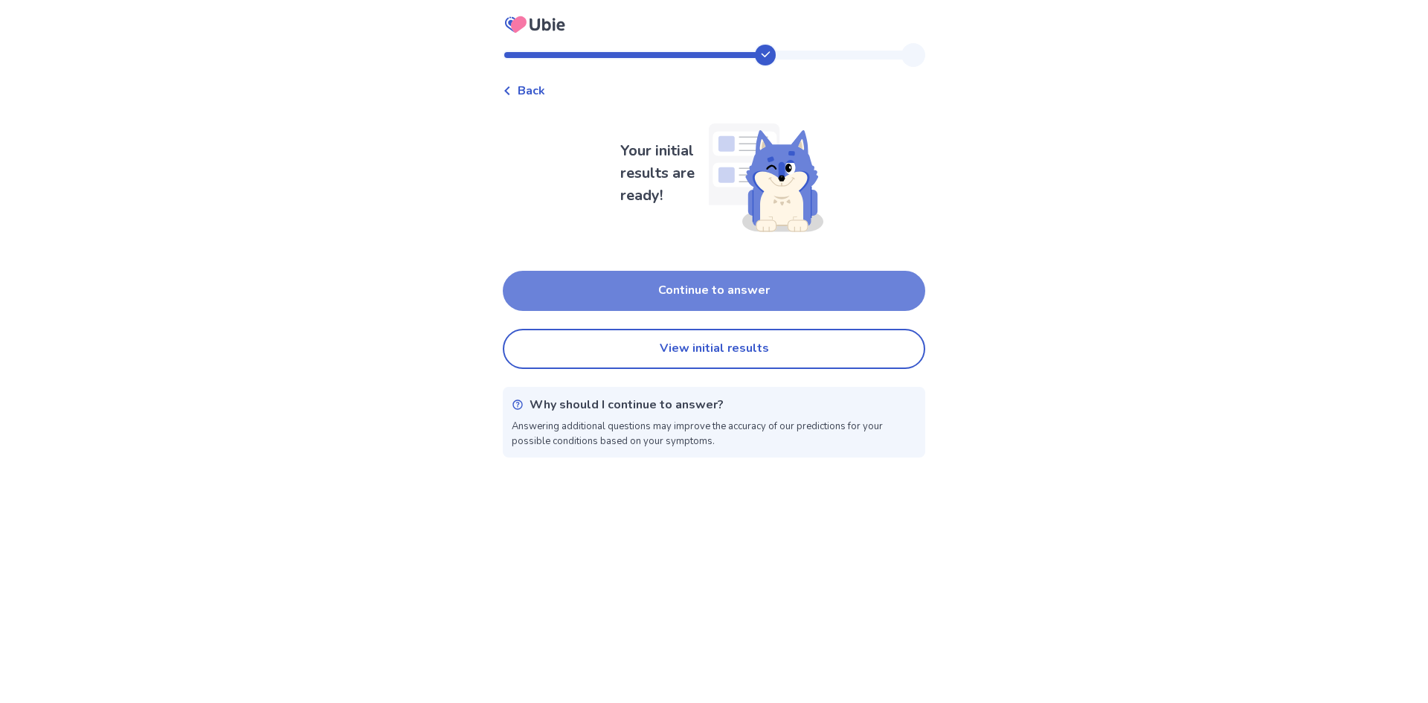
click at [771, 294] on button "Continue to answer" at bounding box center [714, 291] width 422 height 40
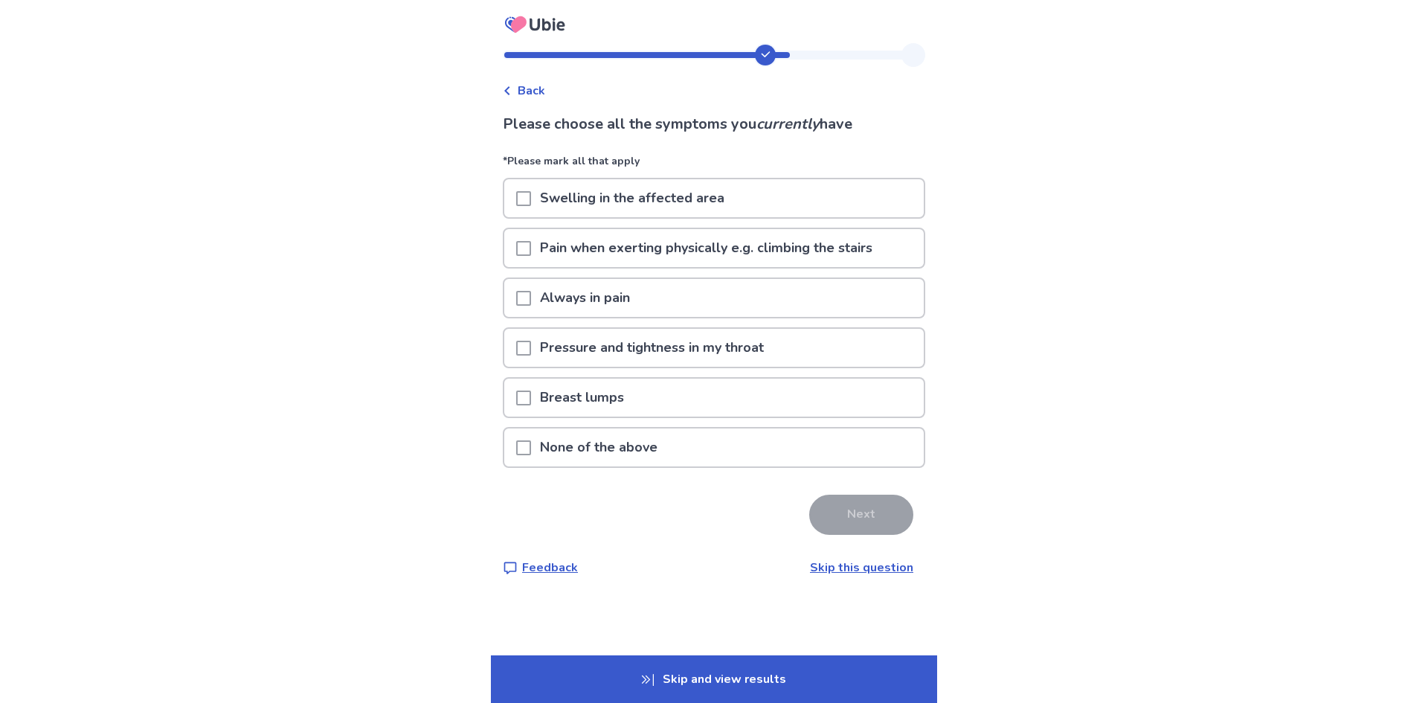
click at [661, 338] on p "Pressure and tightness in my throat" at bounding box center [652, 348] width 242 height 38
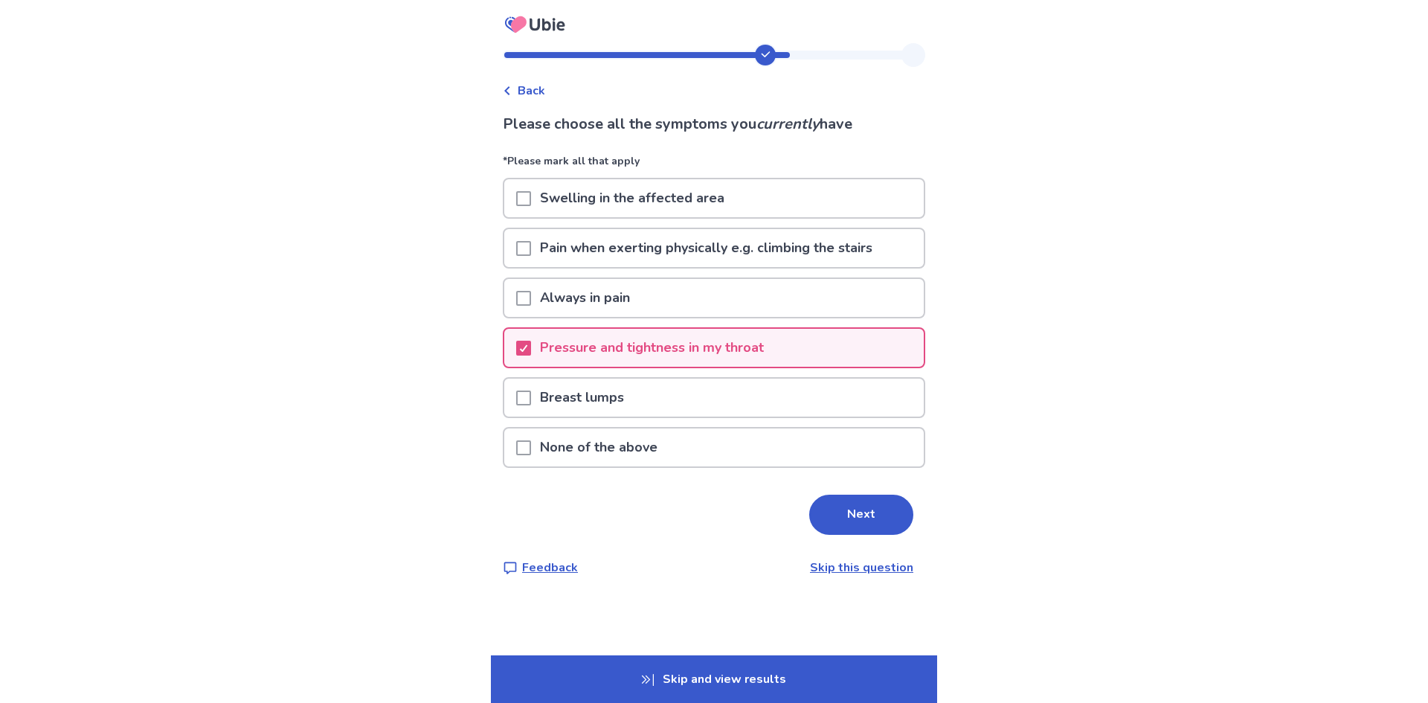
click at [658, 299] on div "Always in pain" at bounding box center [713, 298] width 419 height 38
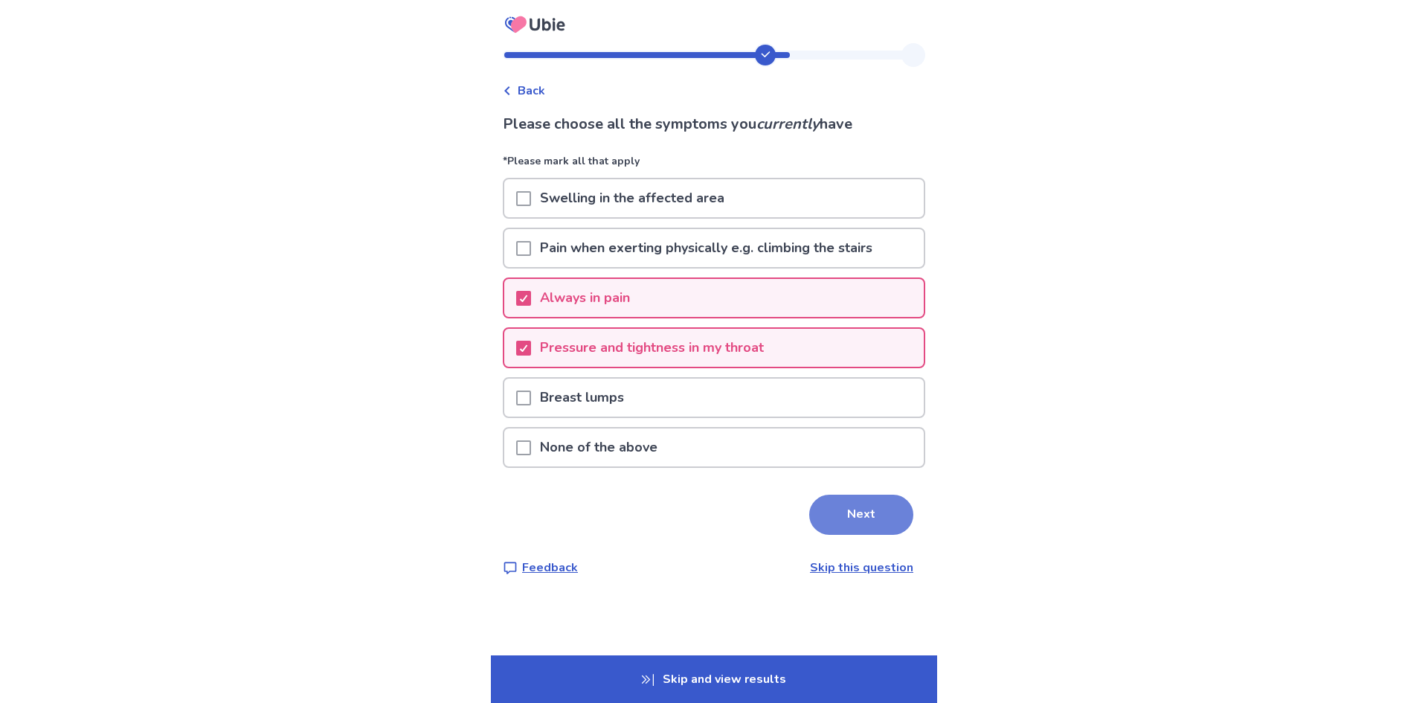
click at [845, 533] on button "Next" at bounding box center [861, 514] width 104 height 40
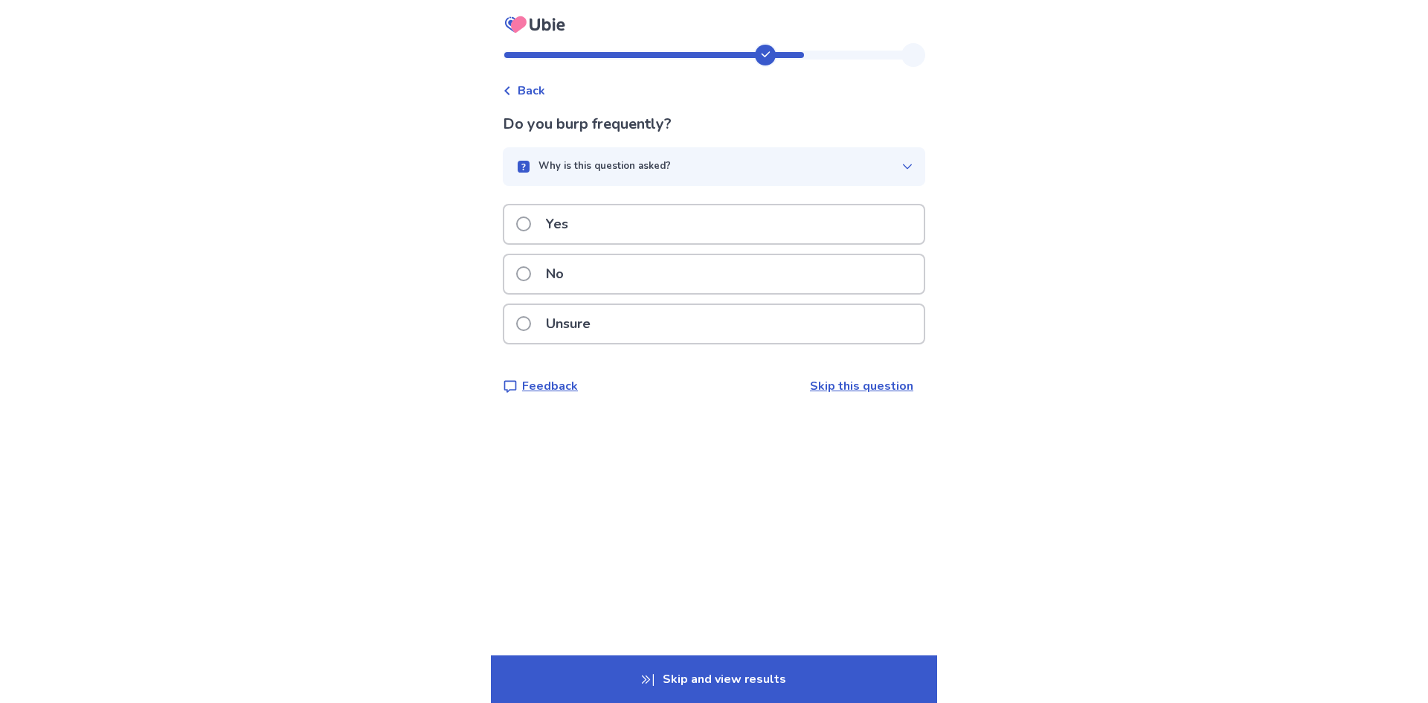
click at [634, 267] on div "No" at bounding box center [713, 274] width 419 height 38
click at [658, 243] on div "Yes" at bounding box center [713, 224] width 419 height 38
click at [633, 274] on div "No" at bounding box center [713, 274] width 419 height 38
click at [541, 272] on label "No" at bounding box center [544, 274] width 57 height 38
click at [541, 271] on label "No" at bounding box center [544, 274] width 57 height 38
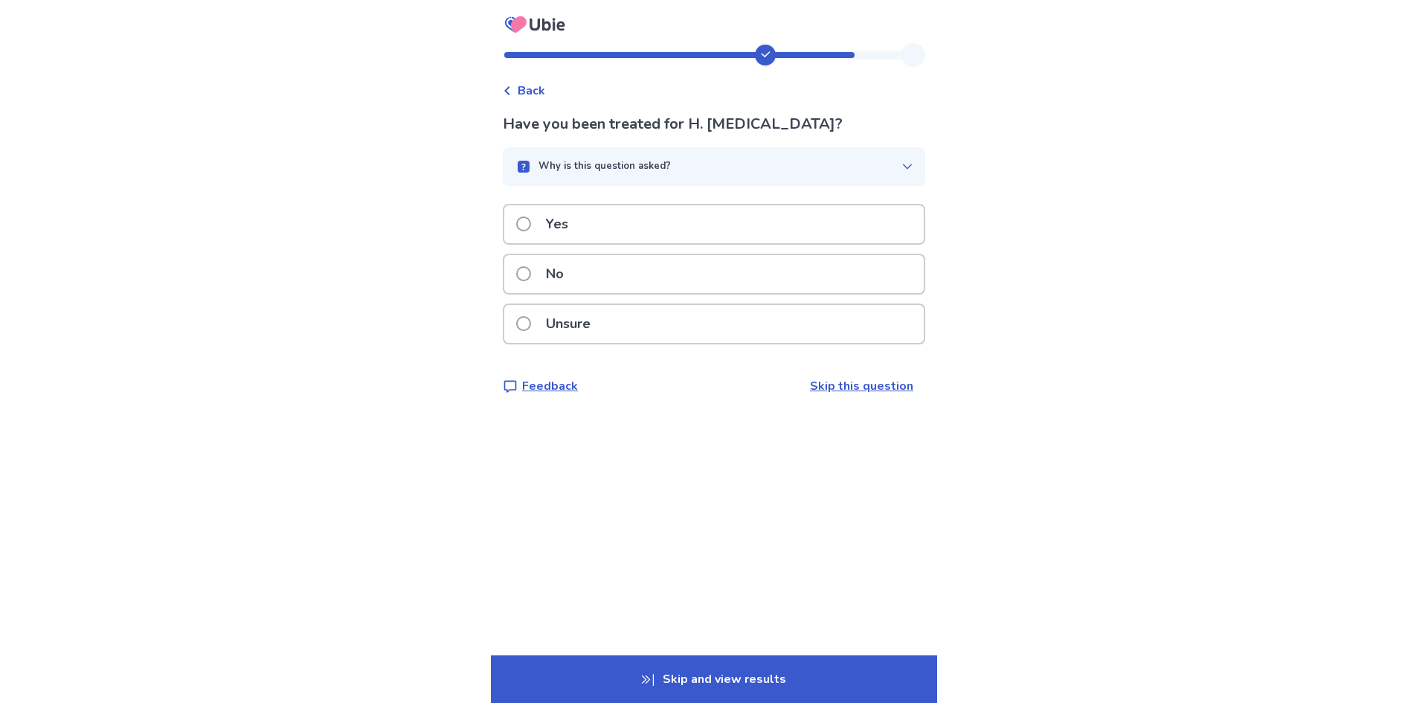
click at [544, 228] on label "Yes" at bounding box center [546, 224] width 61 height 38
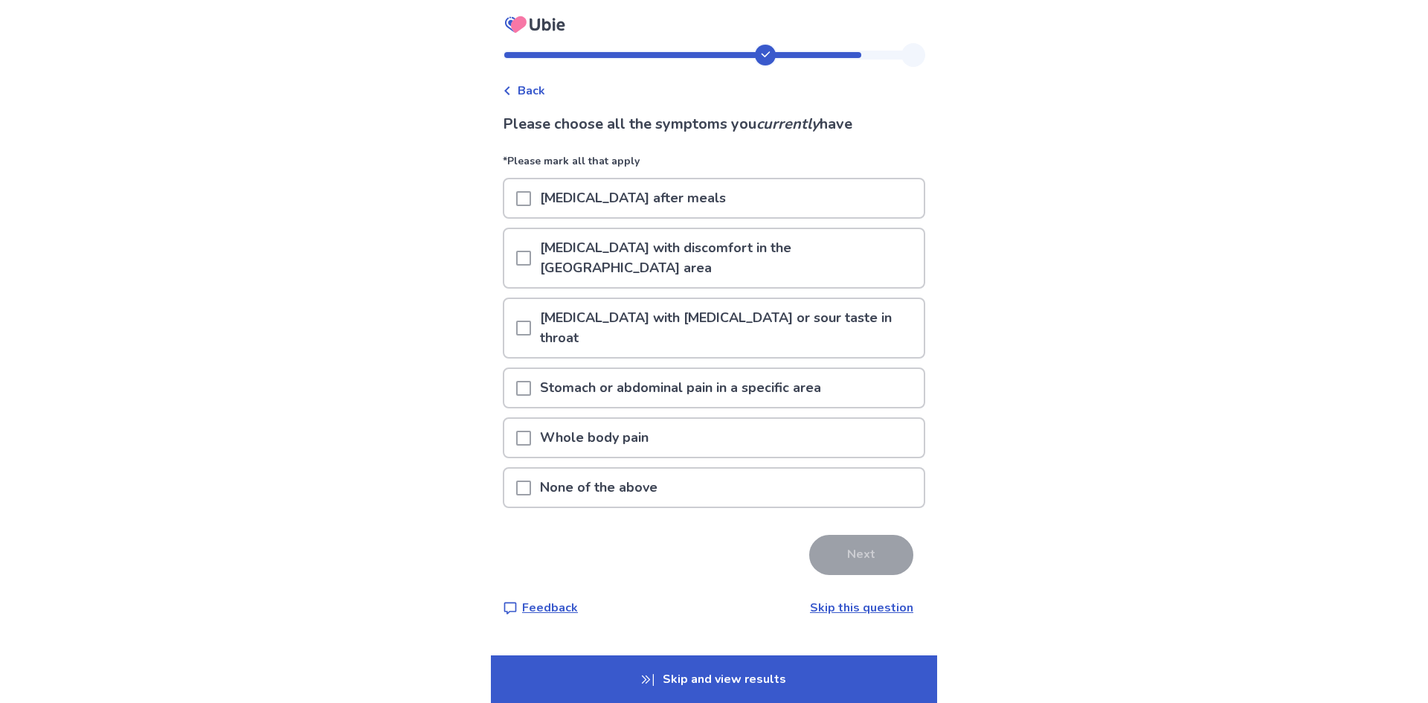
click at [648, 468] on p "None of the above" at bounding box center [598, 487] width 135 height 38
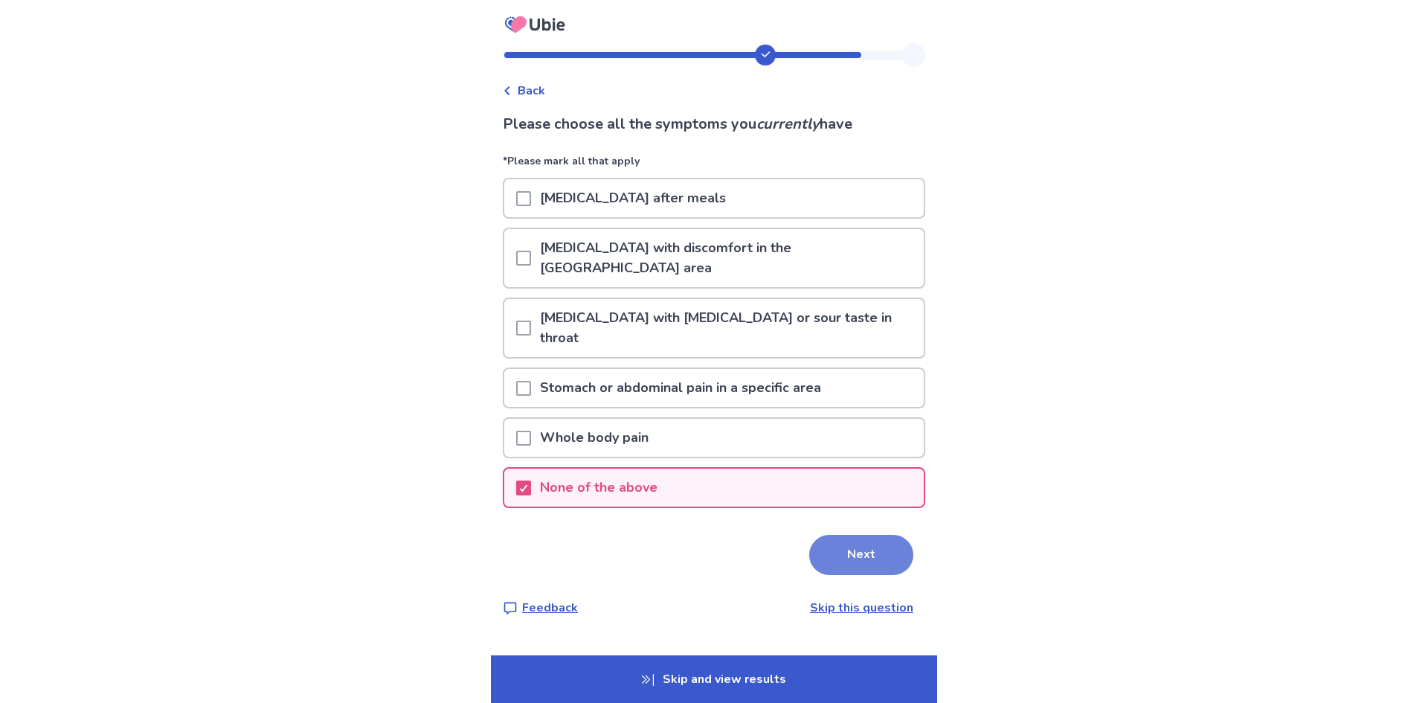
click at [863, 535] on button "Next" at bounding box center [861, 555] width 104 height 40
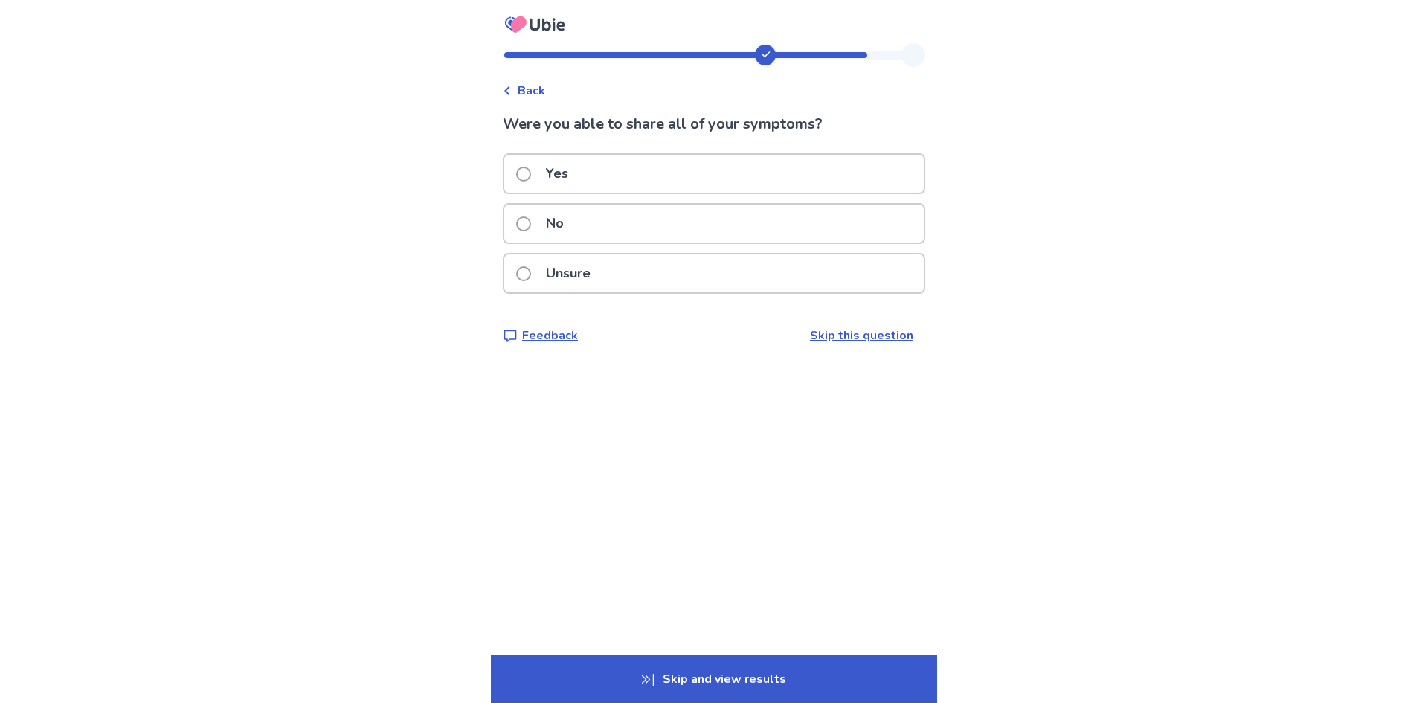
click at [634, 177] on div "Yes" at bounding box center [713, 174] width 419 height 38
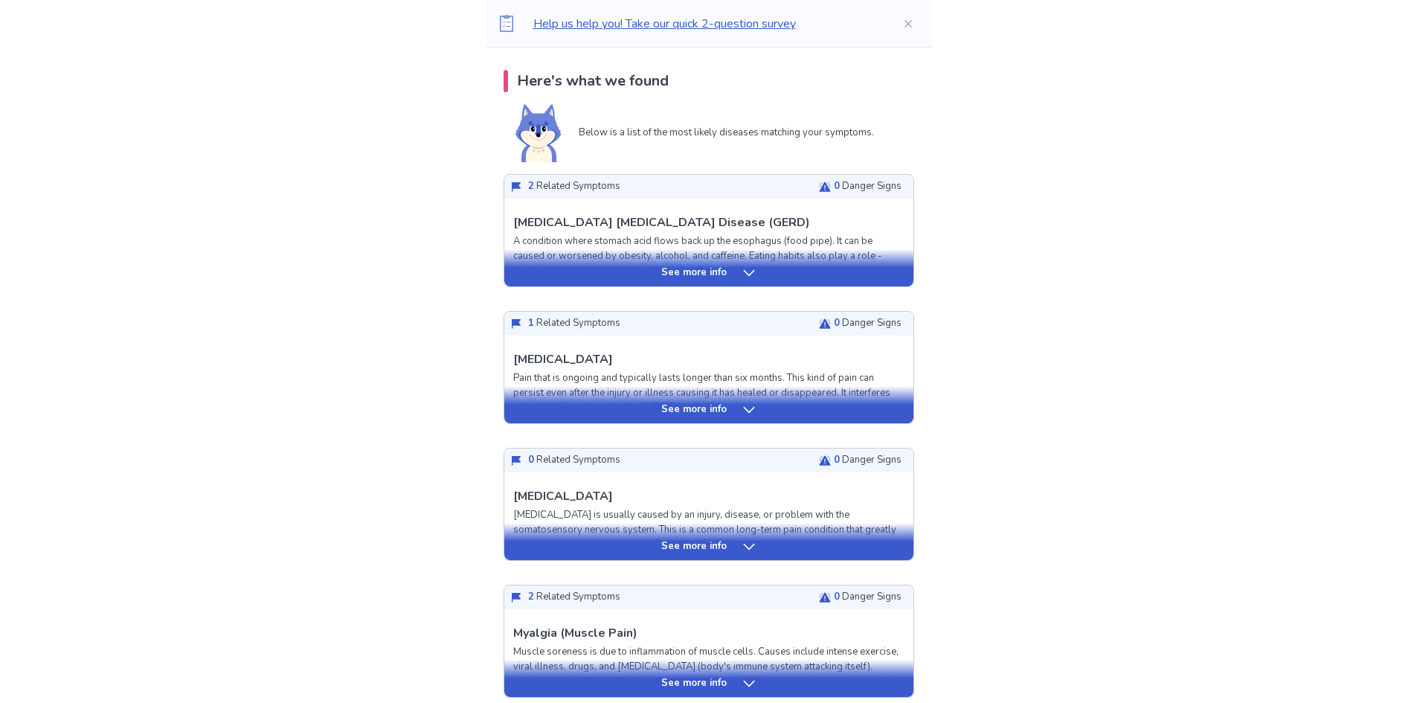
scroll to position [372, 0]
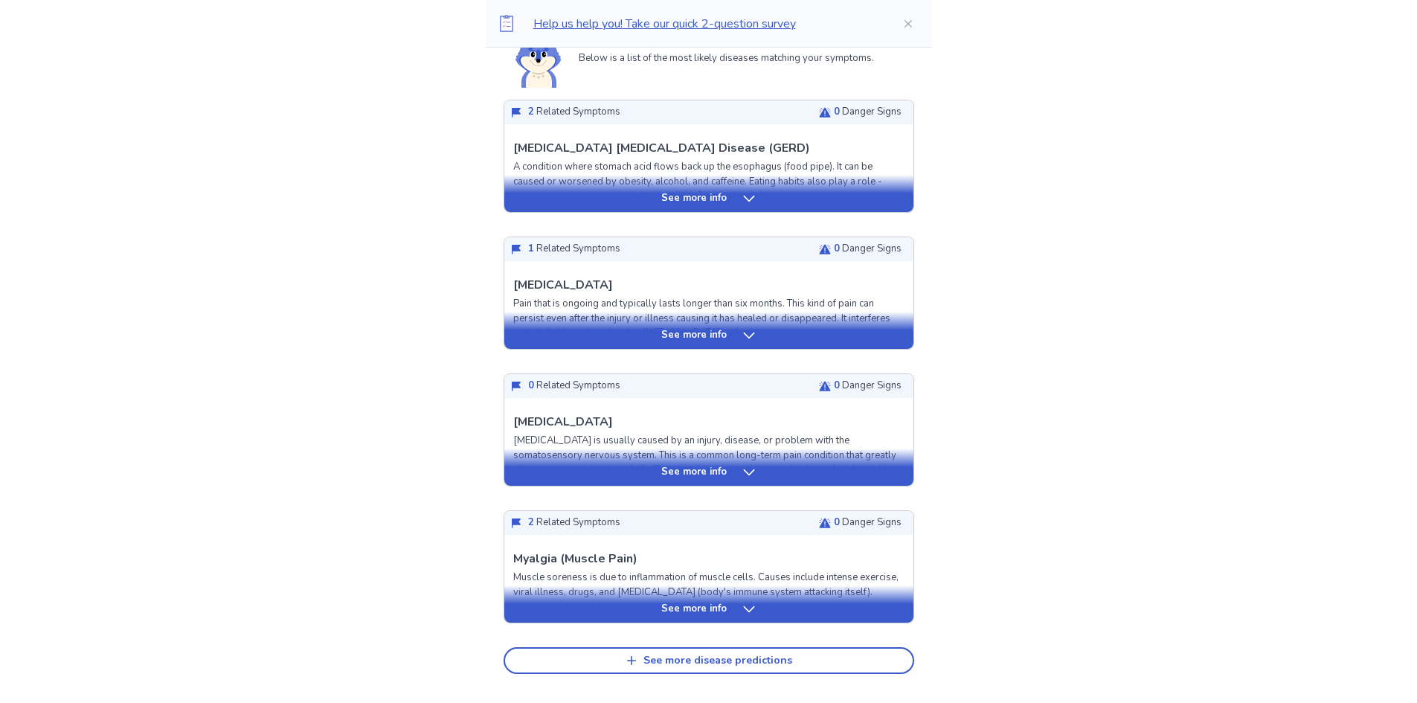
click at [707, 195] on p "See more info" at bounding box center [693, 198] width 65 height 15
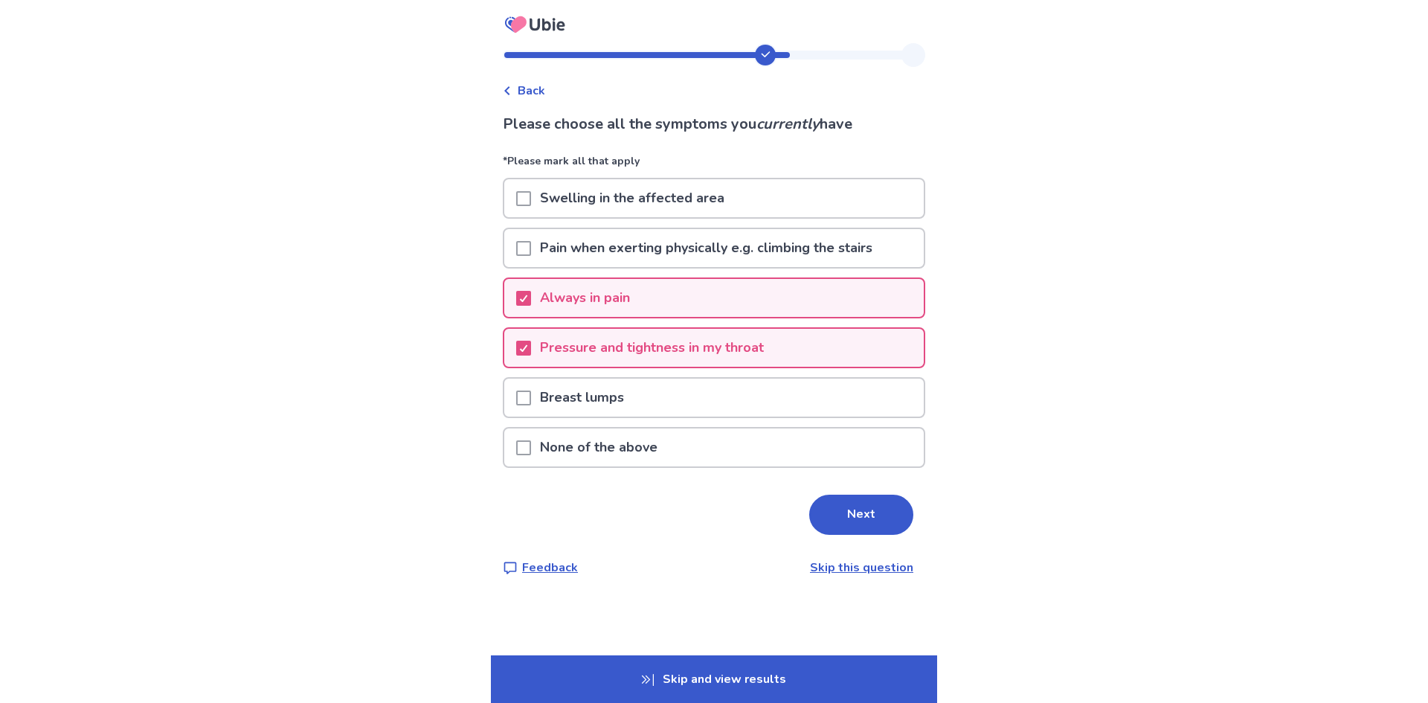
click at [676, 336] on p "Pressure and tightness in my throat" at bounding box center [652, 348] width 242 height 38
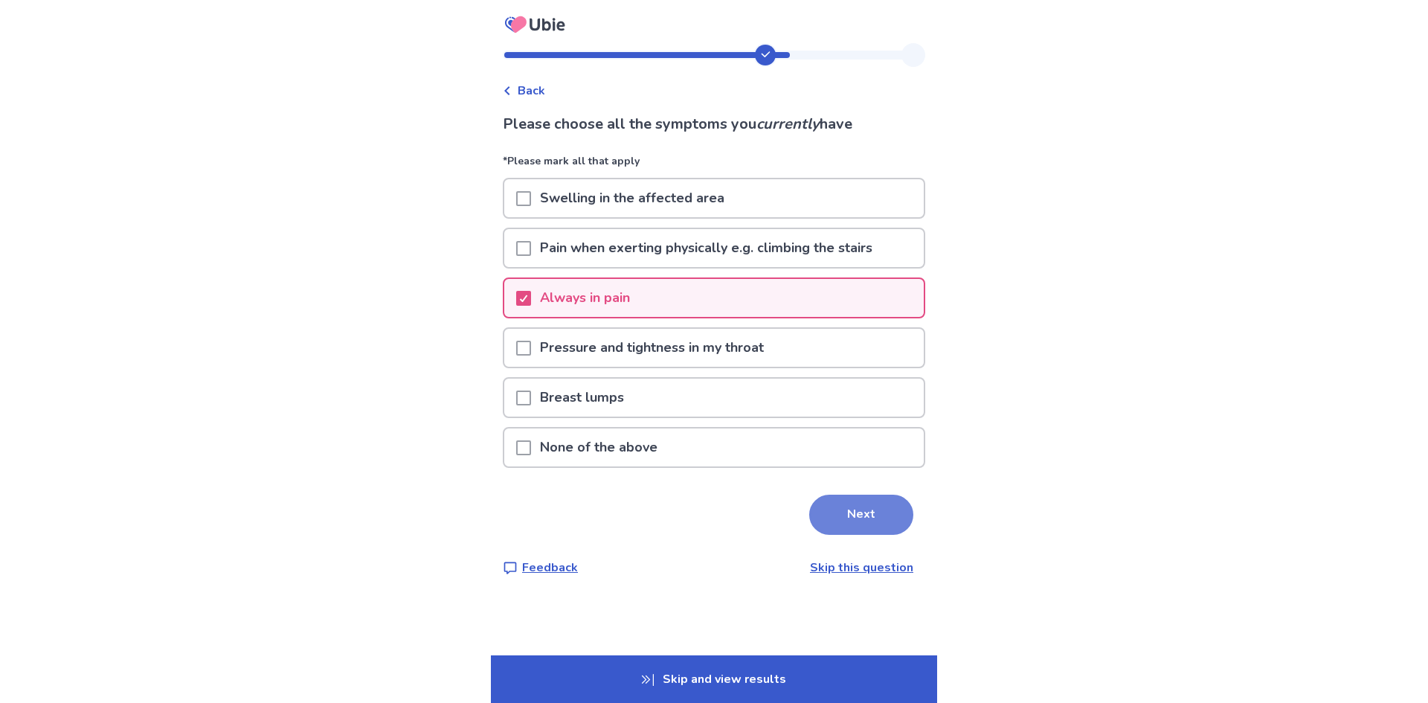
click at [867, 532] on button "Next" at bounding box center [861, 514] width 104 height 40
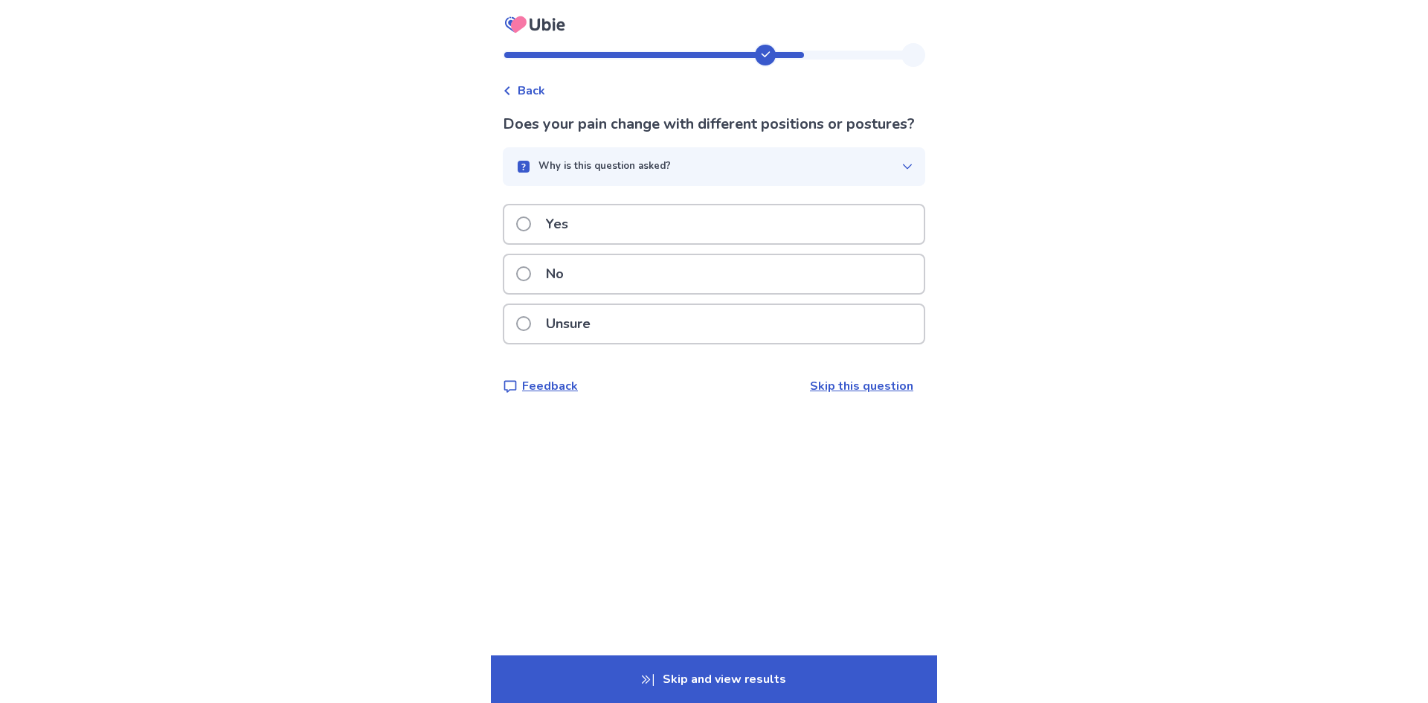
click at [612, 243] on div "Yes" at bounding box center [713, 224] width 419 height 38
click at [606, 270] on div "No" at bounding box center [713, 274] width 419 height 38
click at [599, 271] on div "No" at bounding box center [713, 274] width 419 height 38
click at [573, 274] on p "No" at bounding box center [555, 274] width 36 height 38
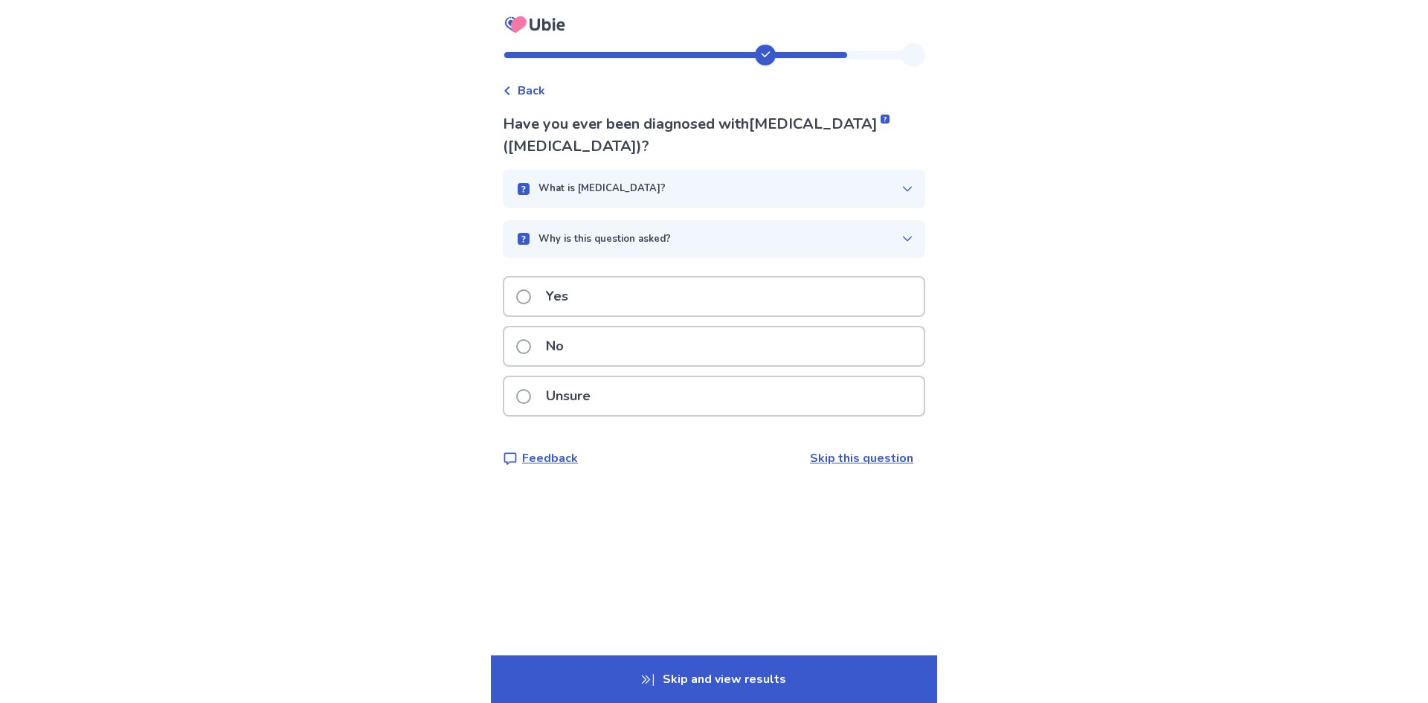
click at [600, 342] on div "No" at bounding box center [713, 346] width 419 height 38
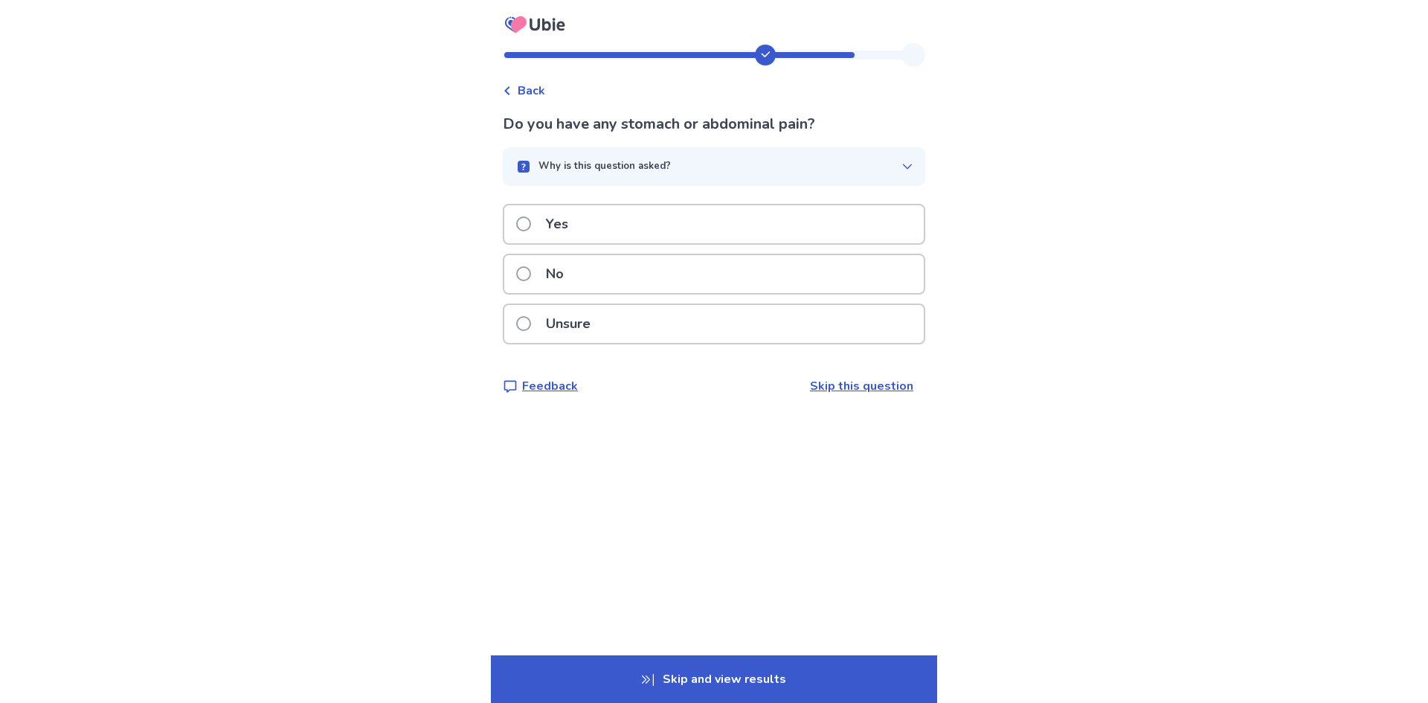
click at [584, 280] on div "No" at bounding box center [713, 274] width 419 height 38
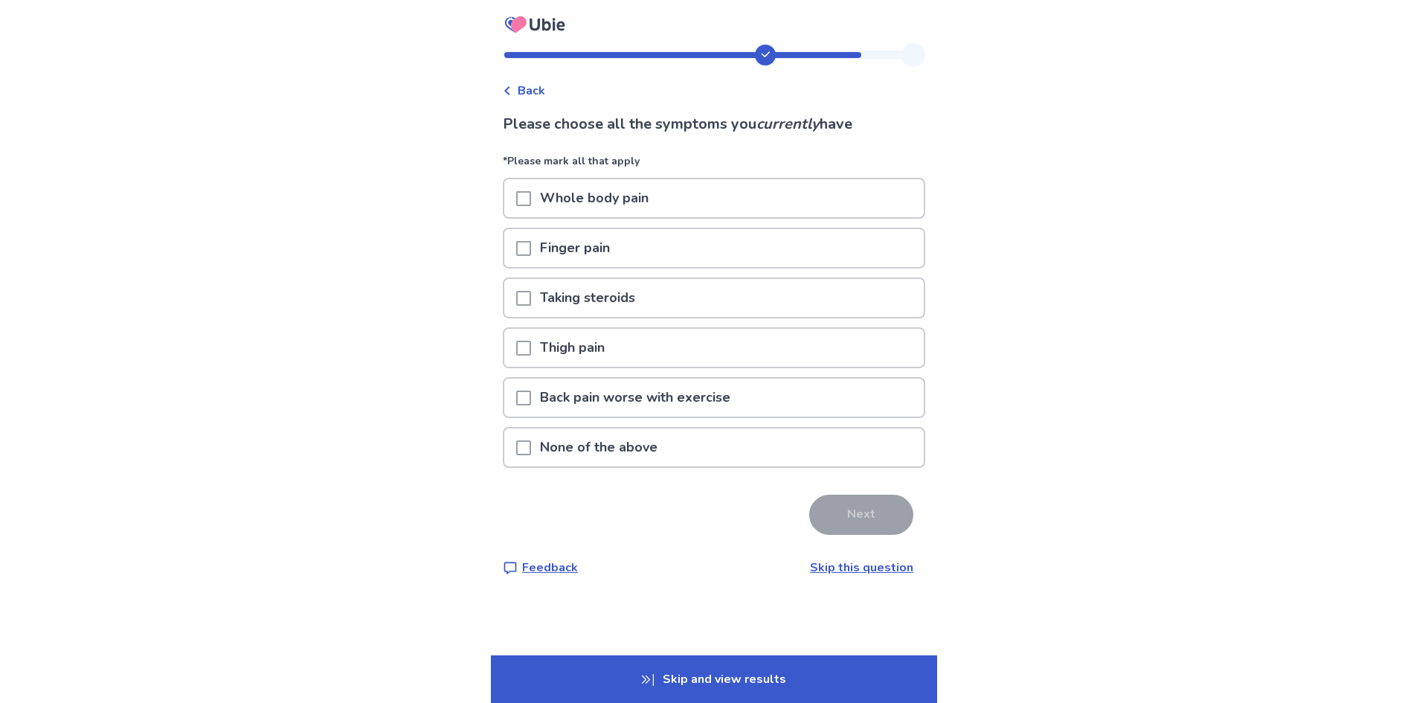
click at [628, 454] on p "None of the above" at bounding box center [598, 447] width 135 height 38
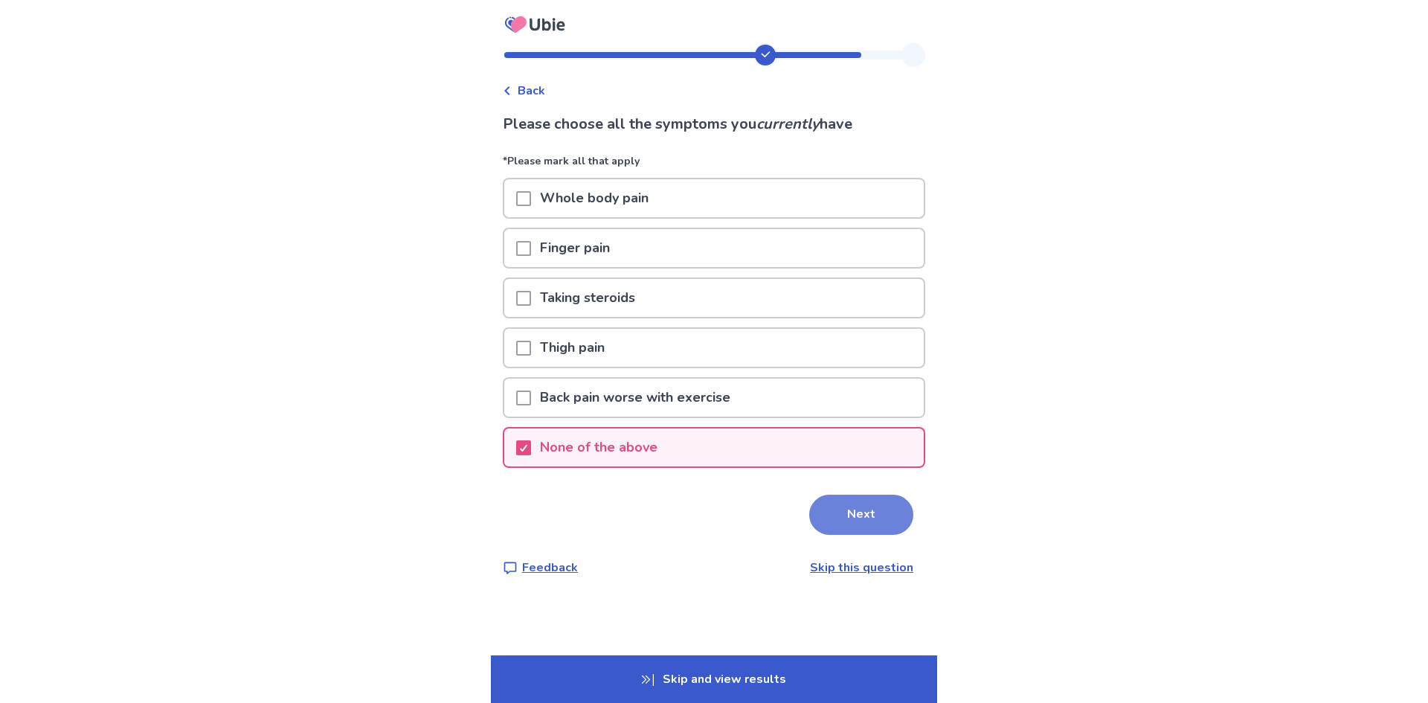
click at [822, 519] on button "Next" at bounding box center [861, 514] width 104 height 40
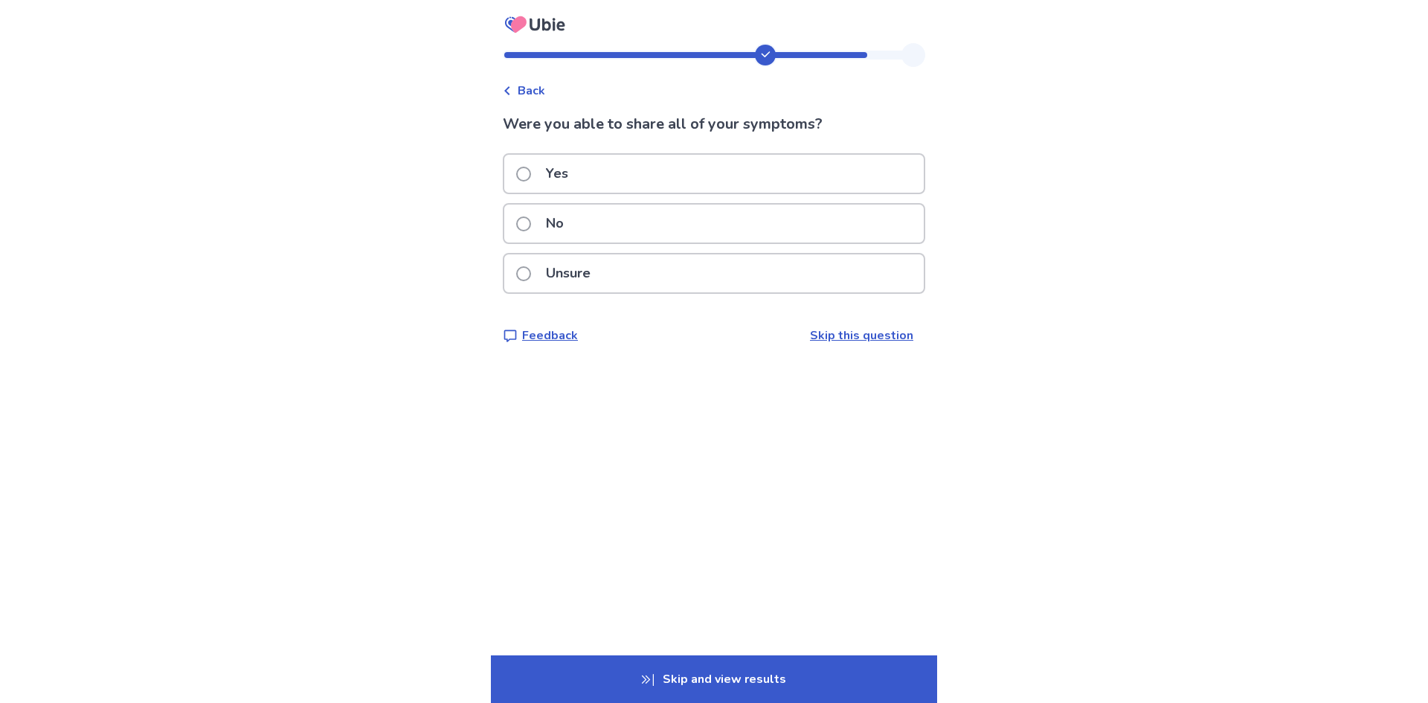
click at [606, 178] on div "Yes" at bounding box center [713, 174] width 419 height 38
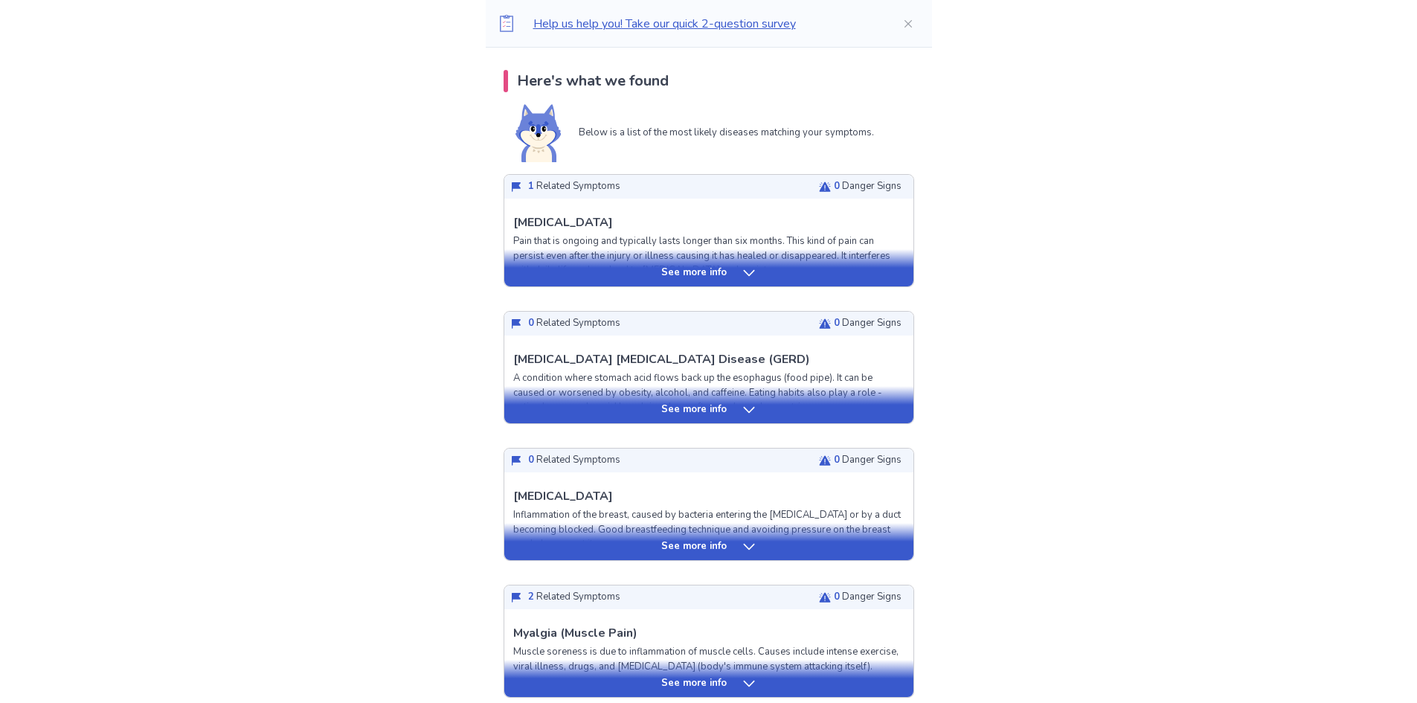
scroll to position [372, 0]
